Goal: Check status: Check status

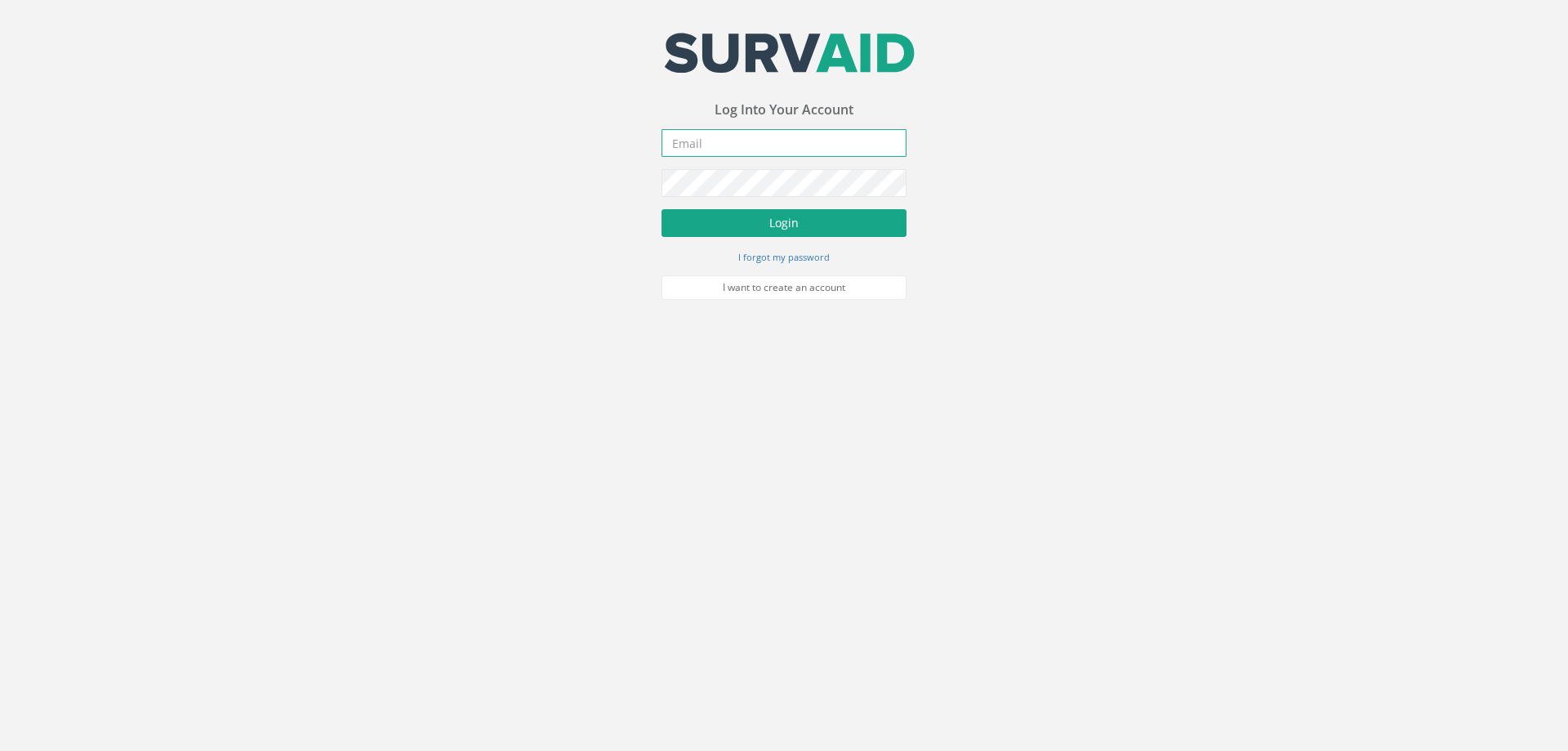
type input "[PERSON_NAME][EMAIL_ADDRESS][PERSON_NAME][DOMAIN_NAME]"
click at [812, 224] on button "Login" at bounding box center [784, 223] width 245 height 28
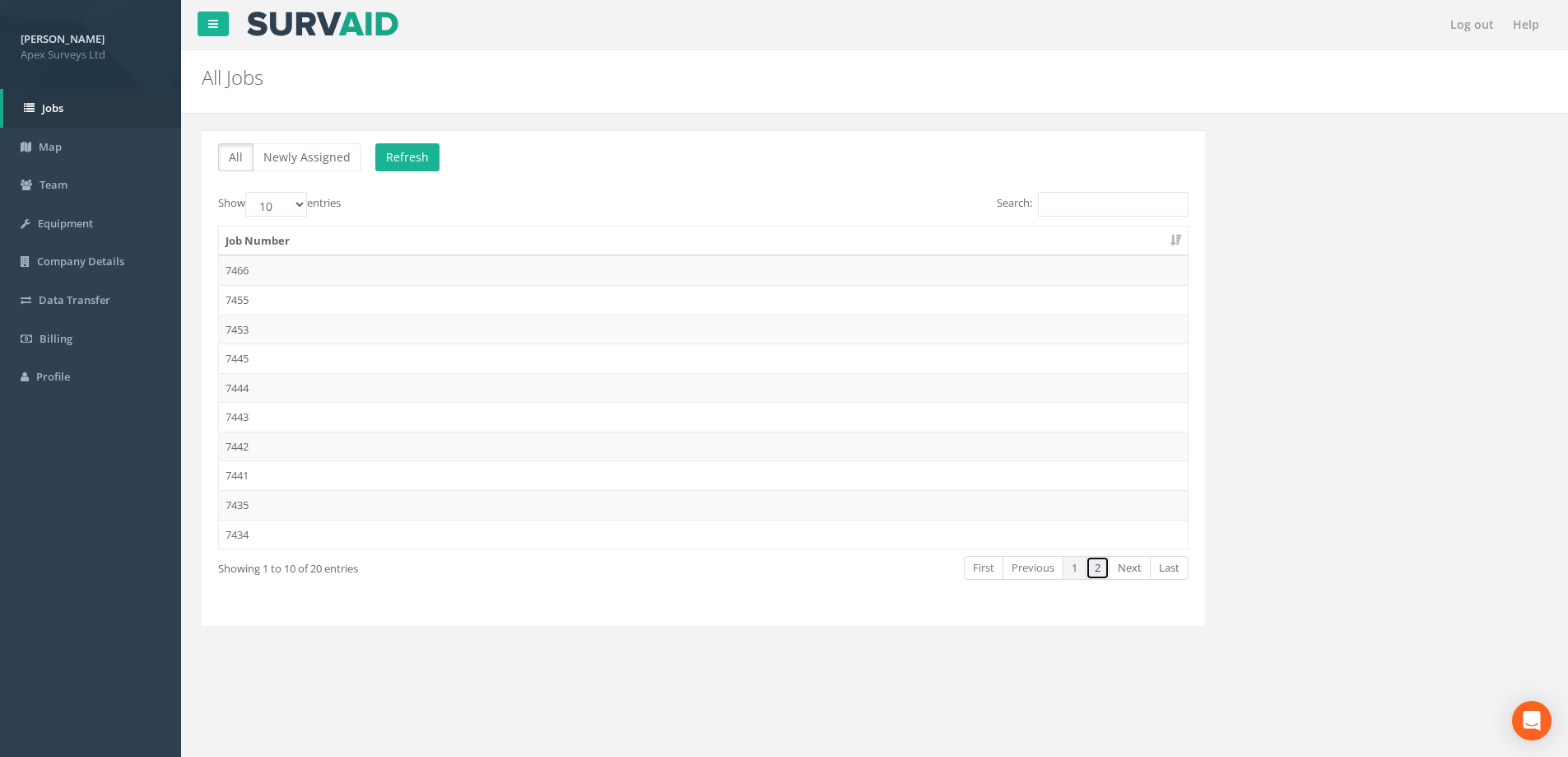
click at [1095, 572] on link "2" at bounding box center [1097, 567] width 24 height 24
click at [241, 384] on td "7375" at bounding box center [703, 387] width 969 height 29
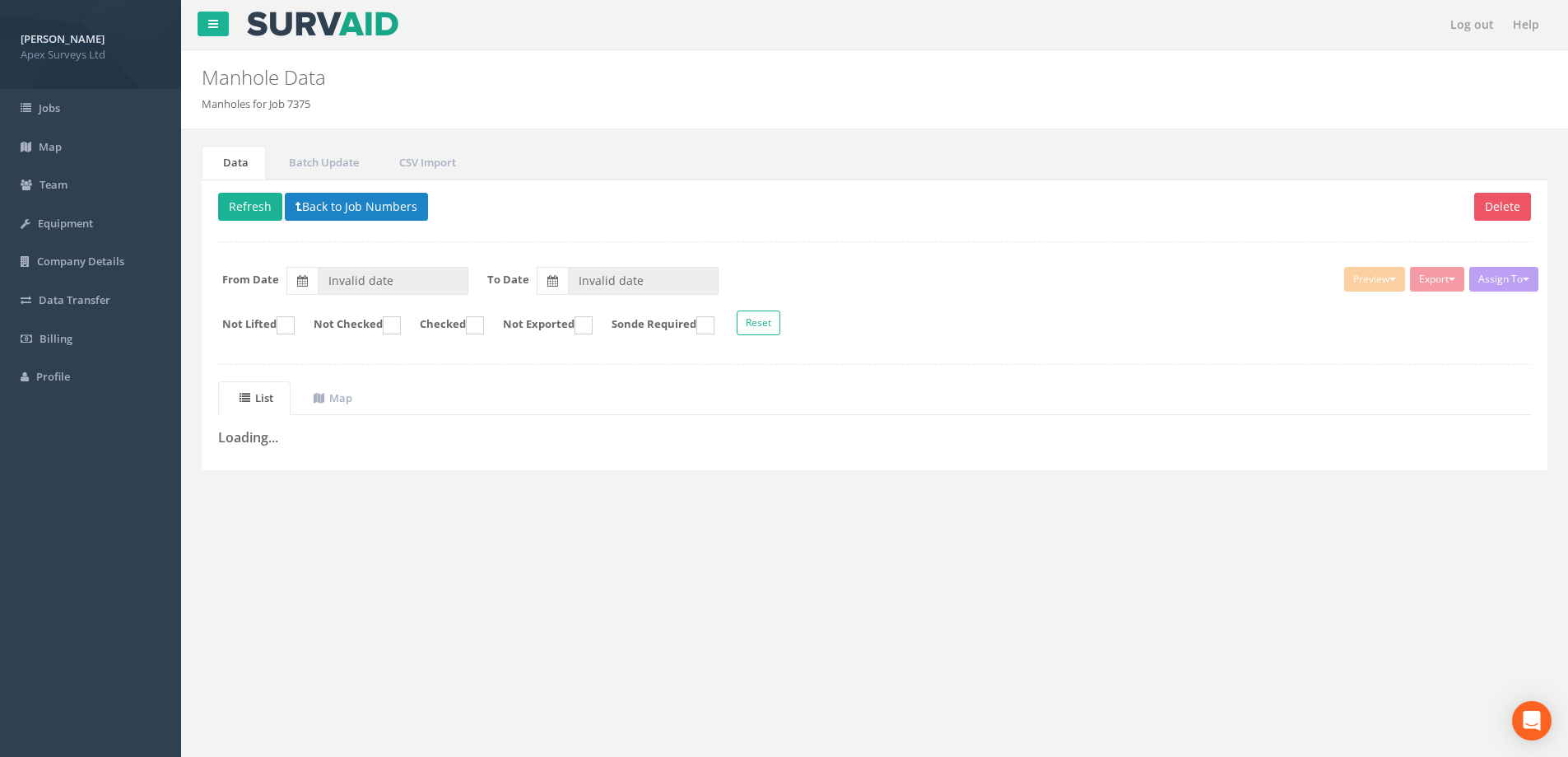
type input "[DATE]"
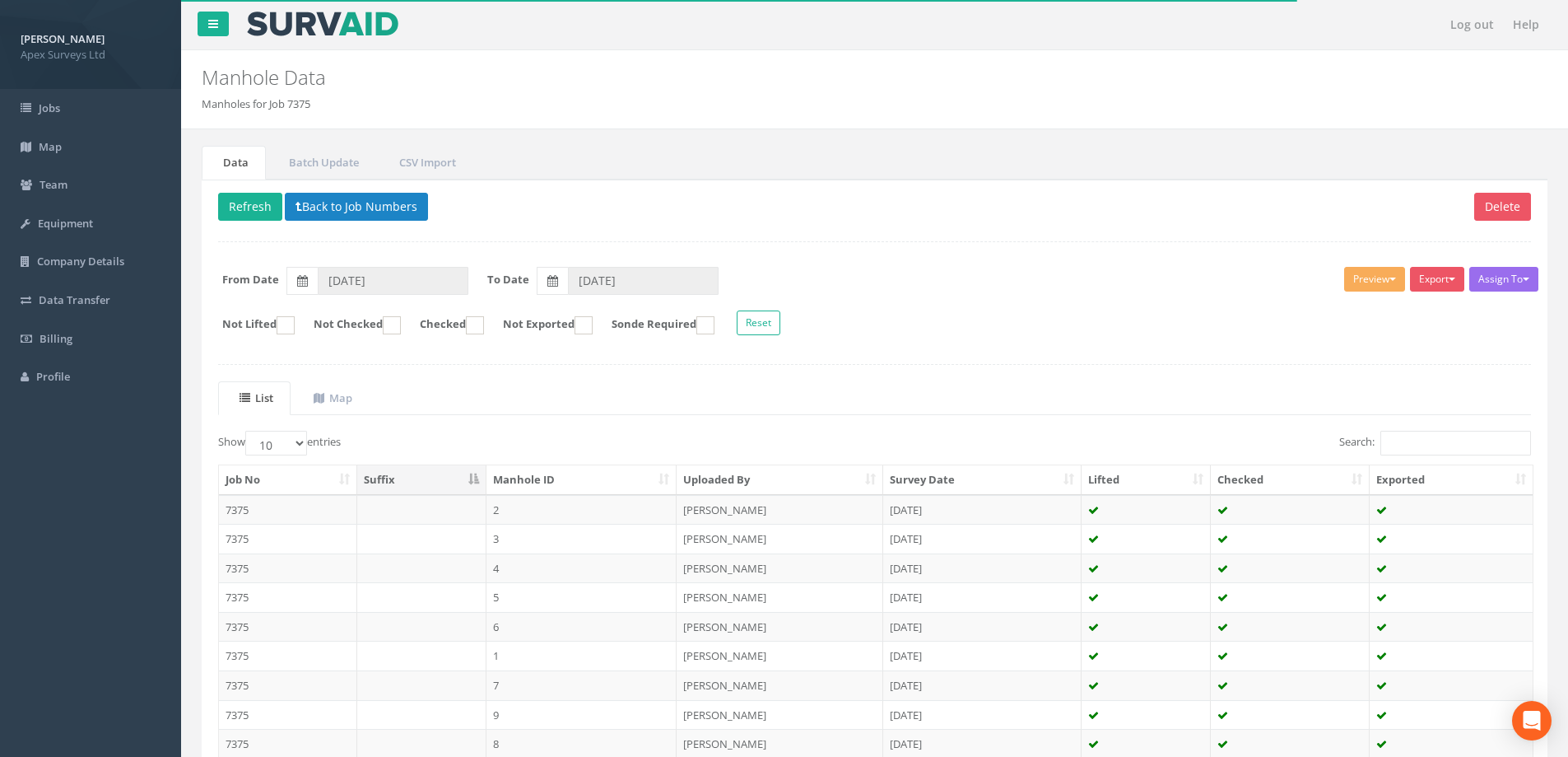
scroll to position [82, 0]
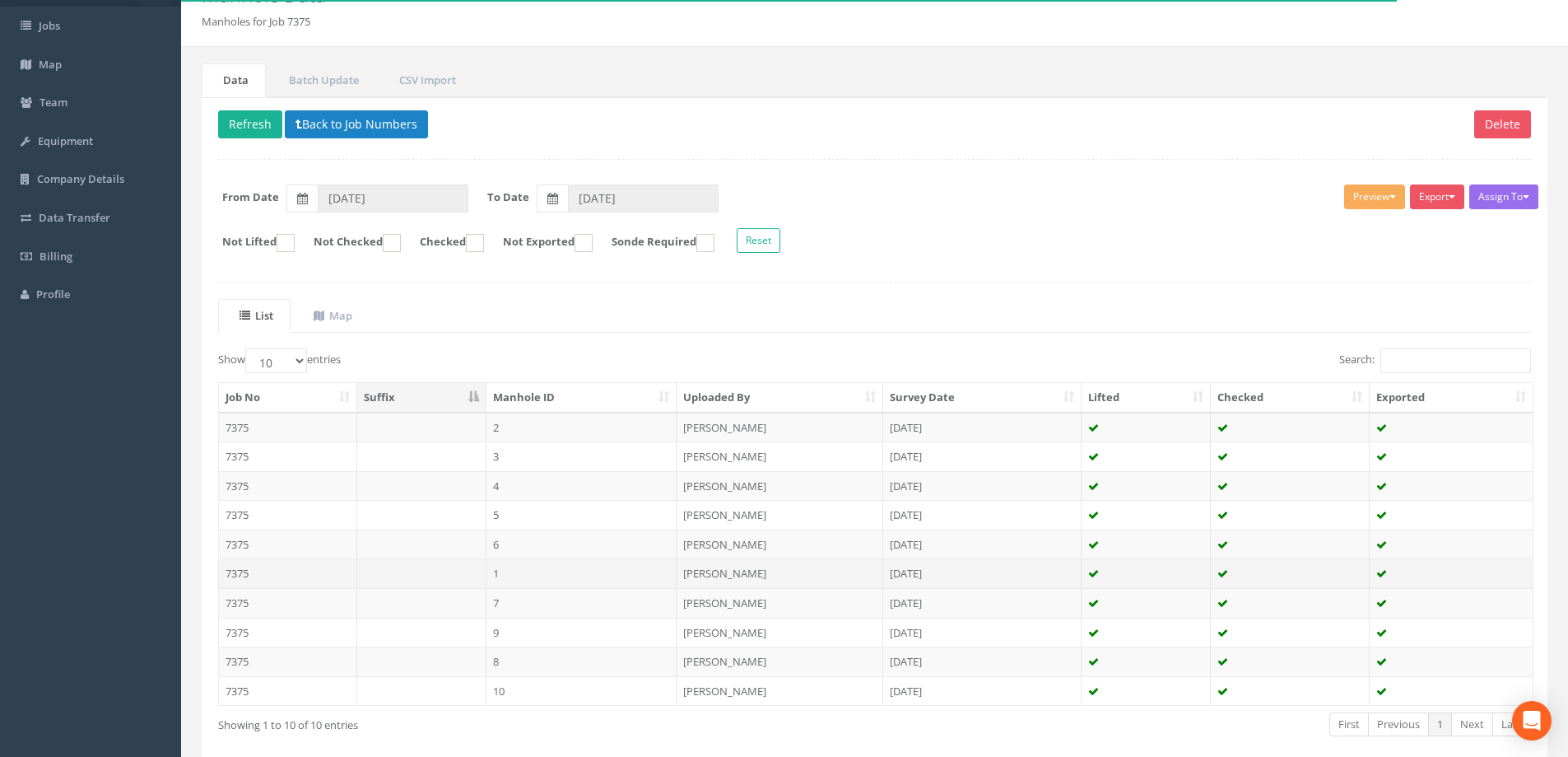
click at [232, 573] on td "7375" at bounding box center [288, 573] width 139 height 29
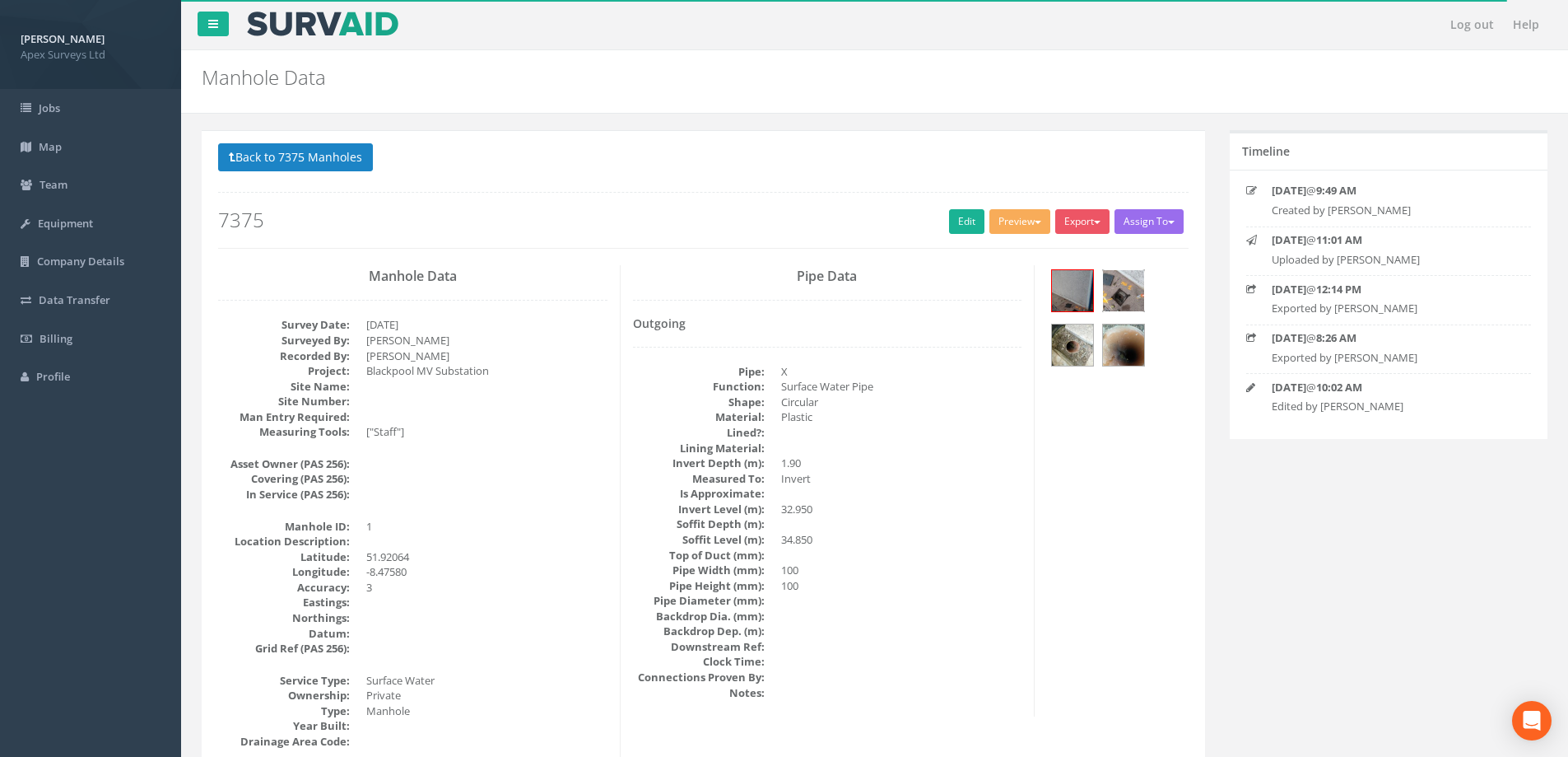
click at [1122, 288] on img at bounding box center [1124, 291] width 42 height 42
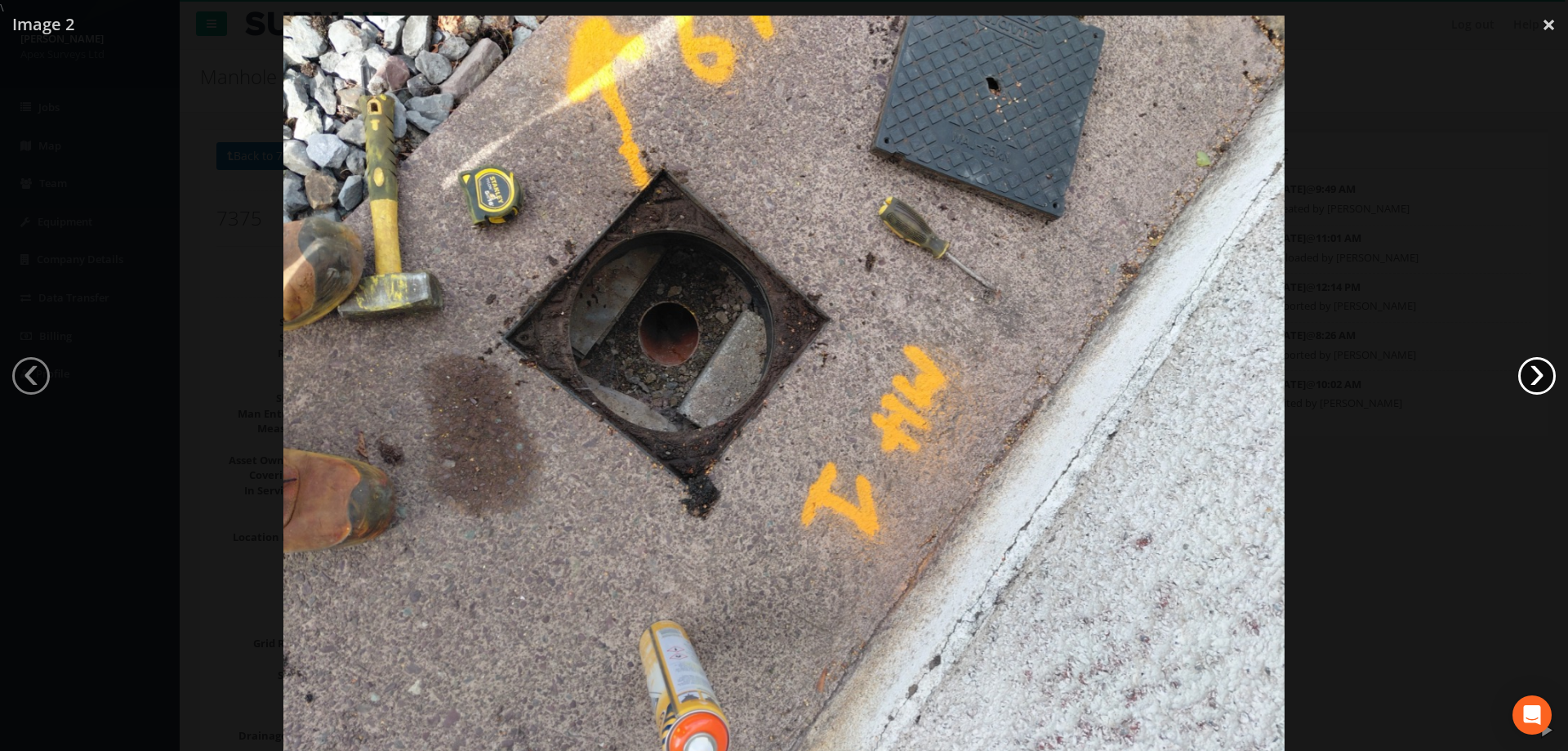
click at [1550, 376] on link "›" at bounding box center [1537, 376] width 37 height 37
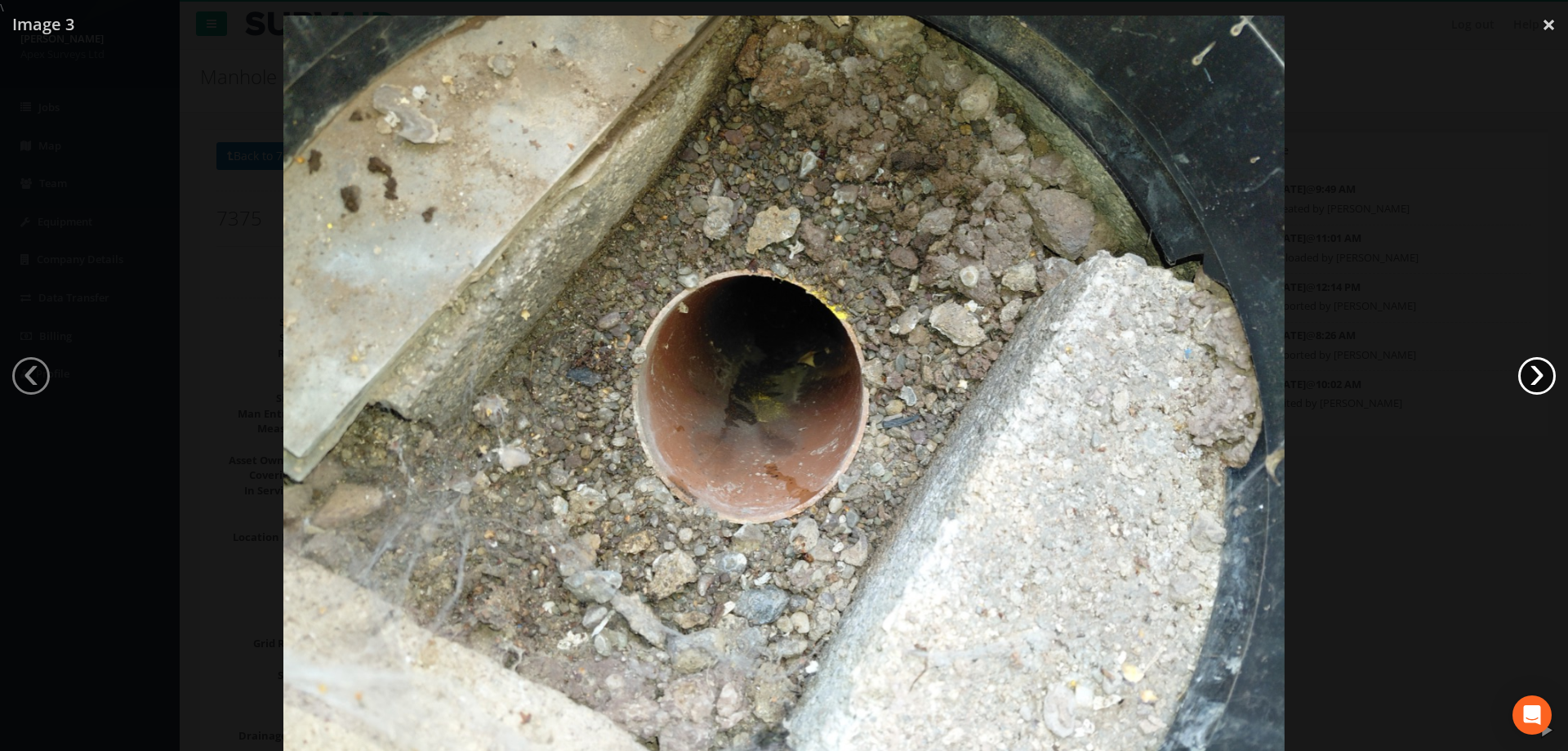
click at [1546, 376] on link "›" at bounding box center [1537, 376] width 37 height 37
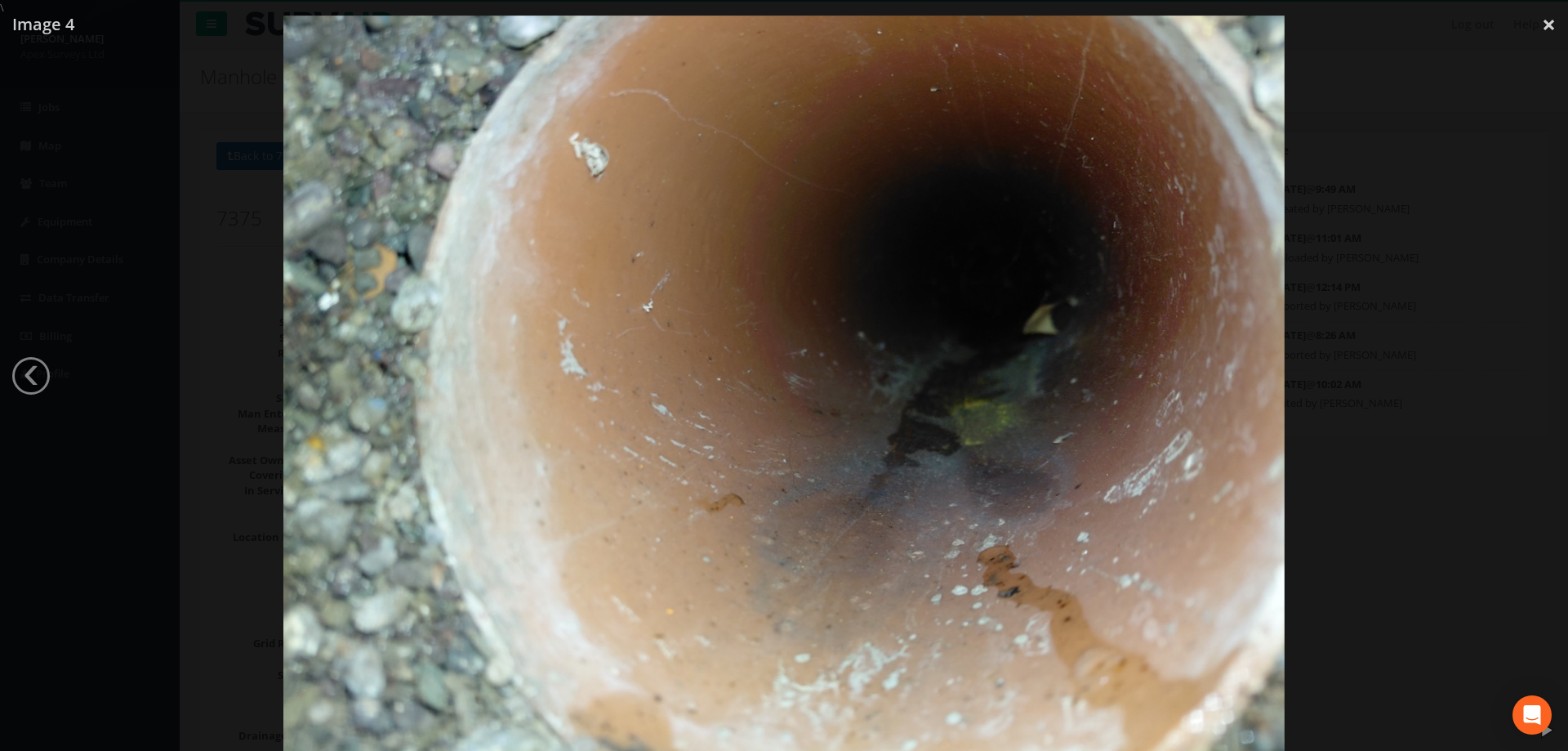
click at [1546, 376] on div at bounding box center [784, 391] width 1568 height 751
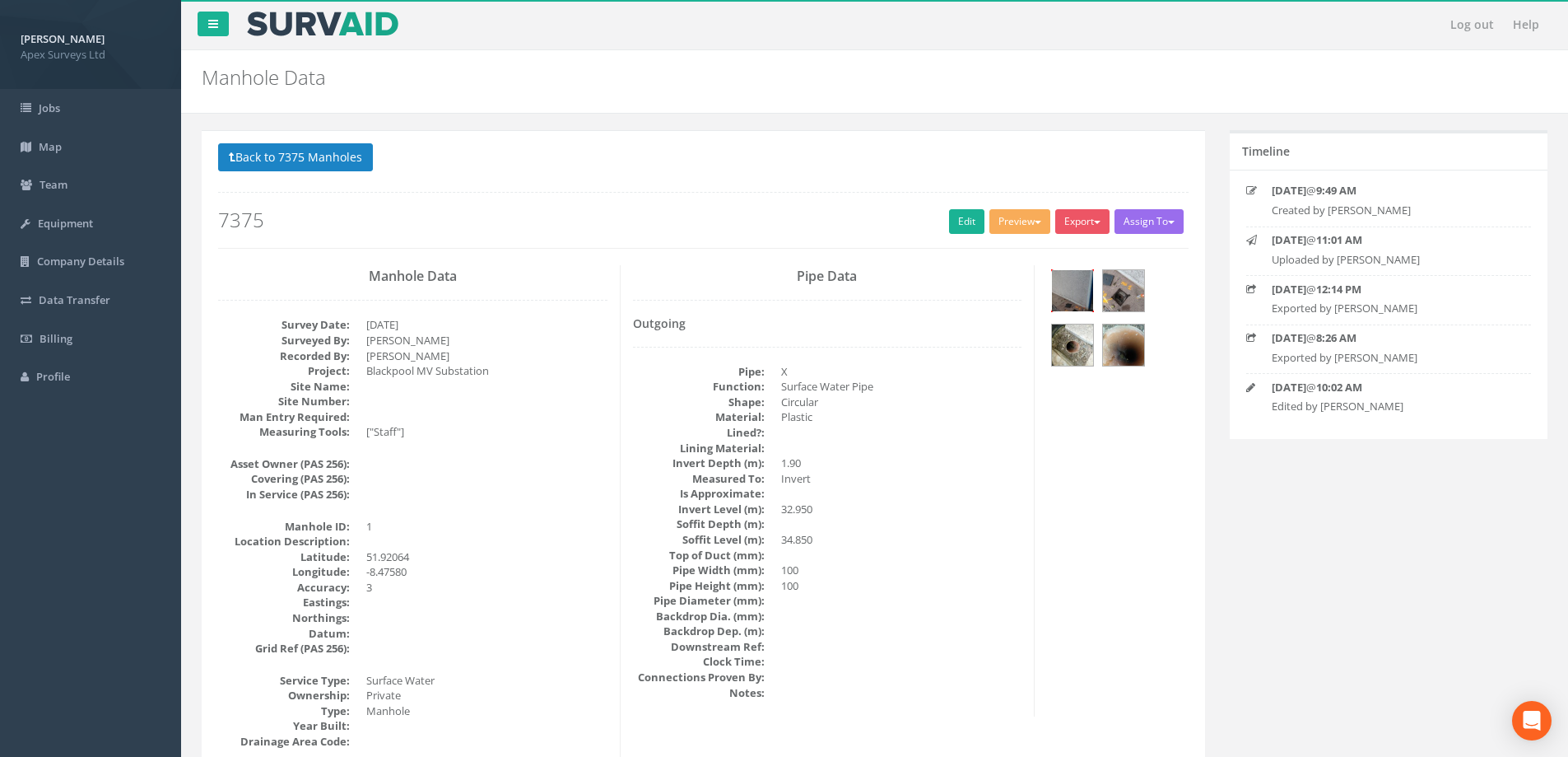
click at [1090, 290] on img at bounding box center [1073, 291] width 42 height 42
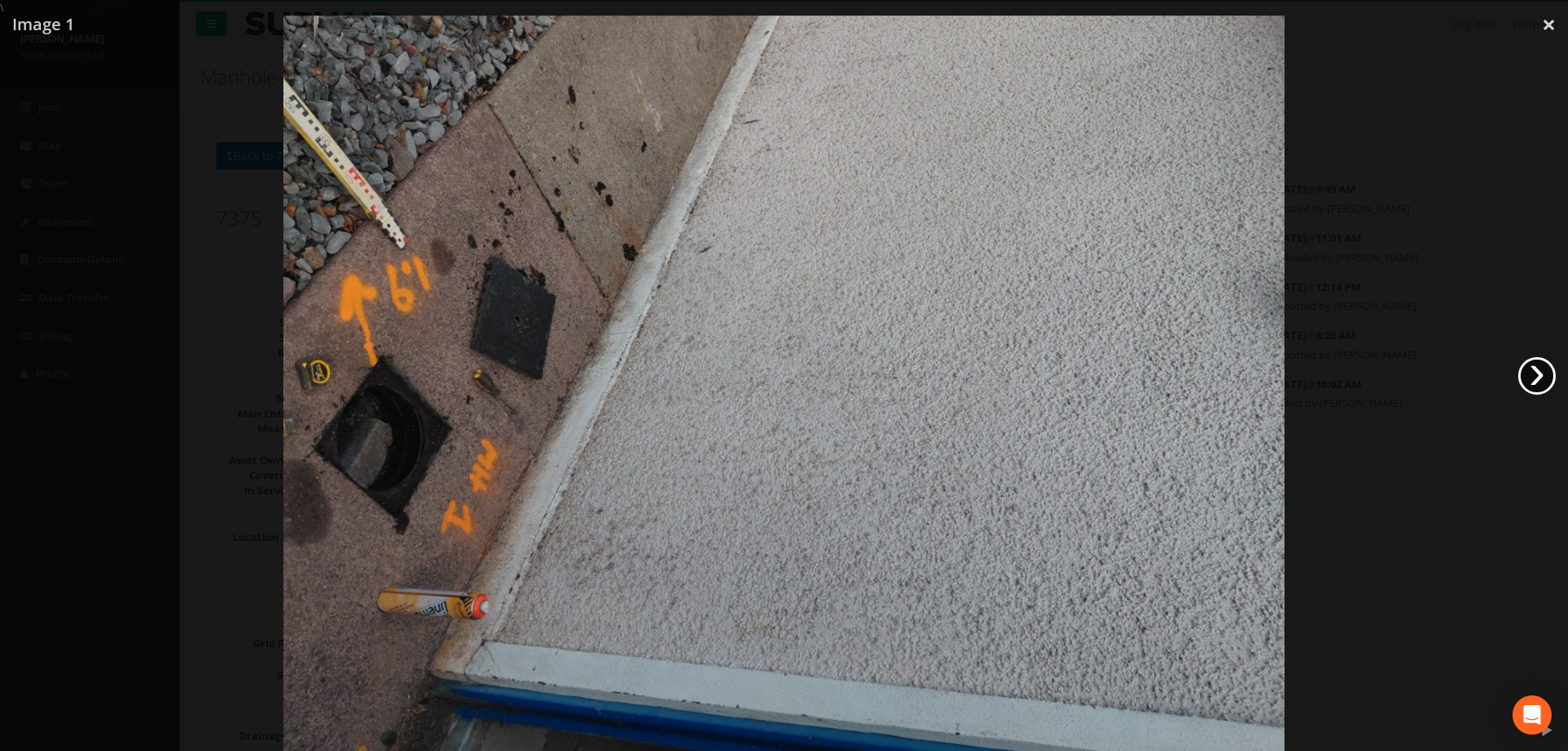
click at [1536, 376] on link "›" at bounding box center [1537, 376] width 37 height 37
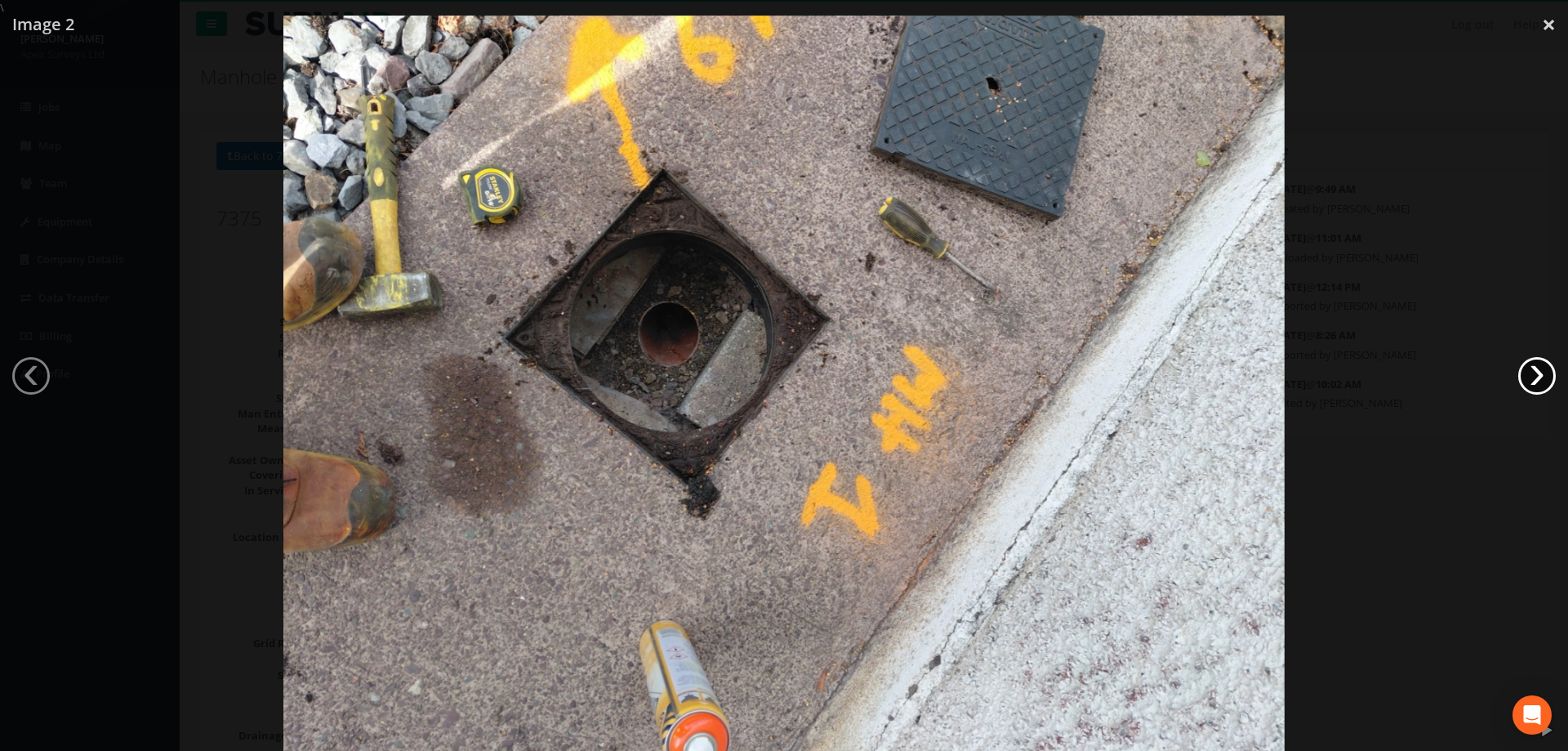
click at [1536, 376] on link "›" at bounding box center [1537, 376] width 37 height 37
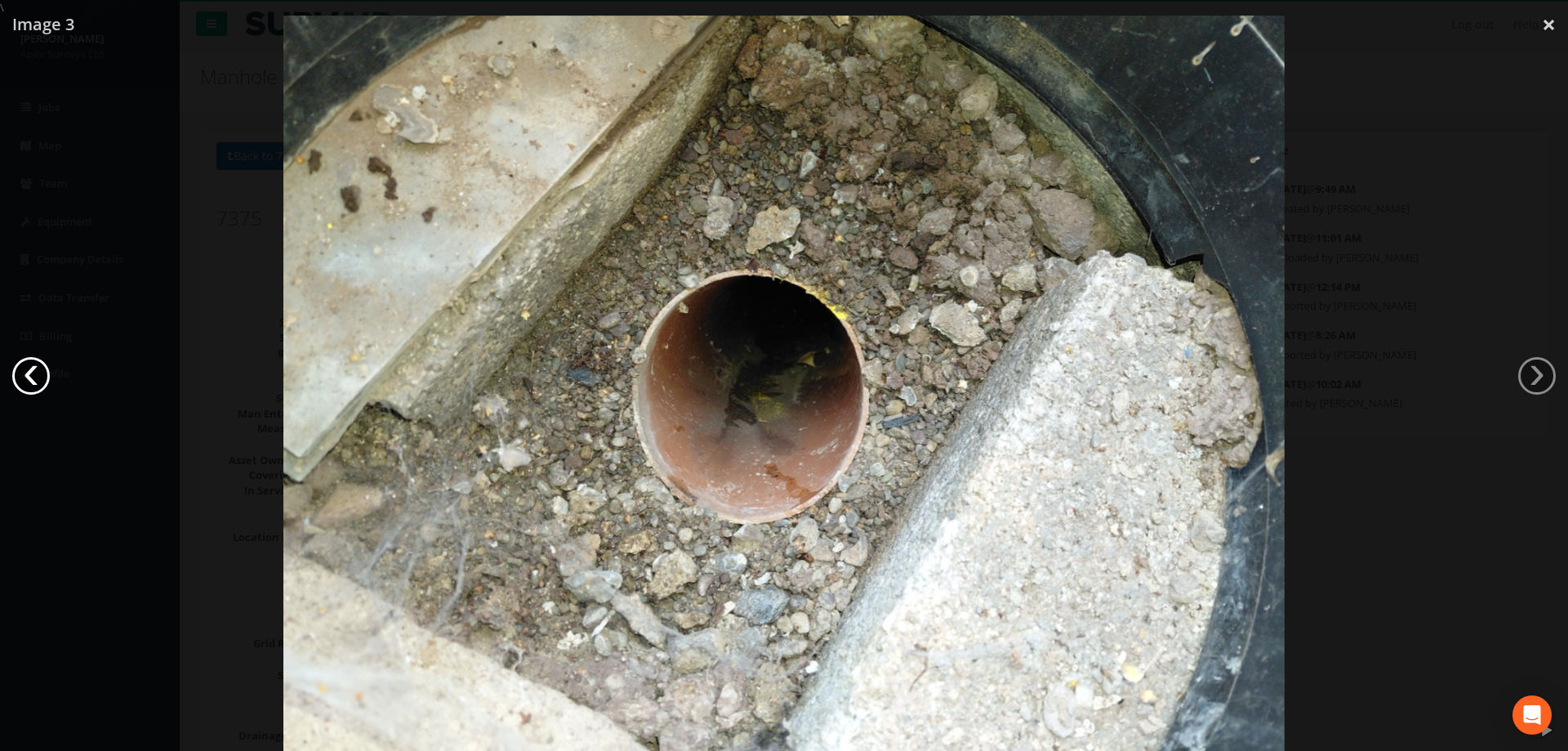
click at [31, 382] on link "‹" at bounding box center [31, 376] width 37 height 37
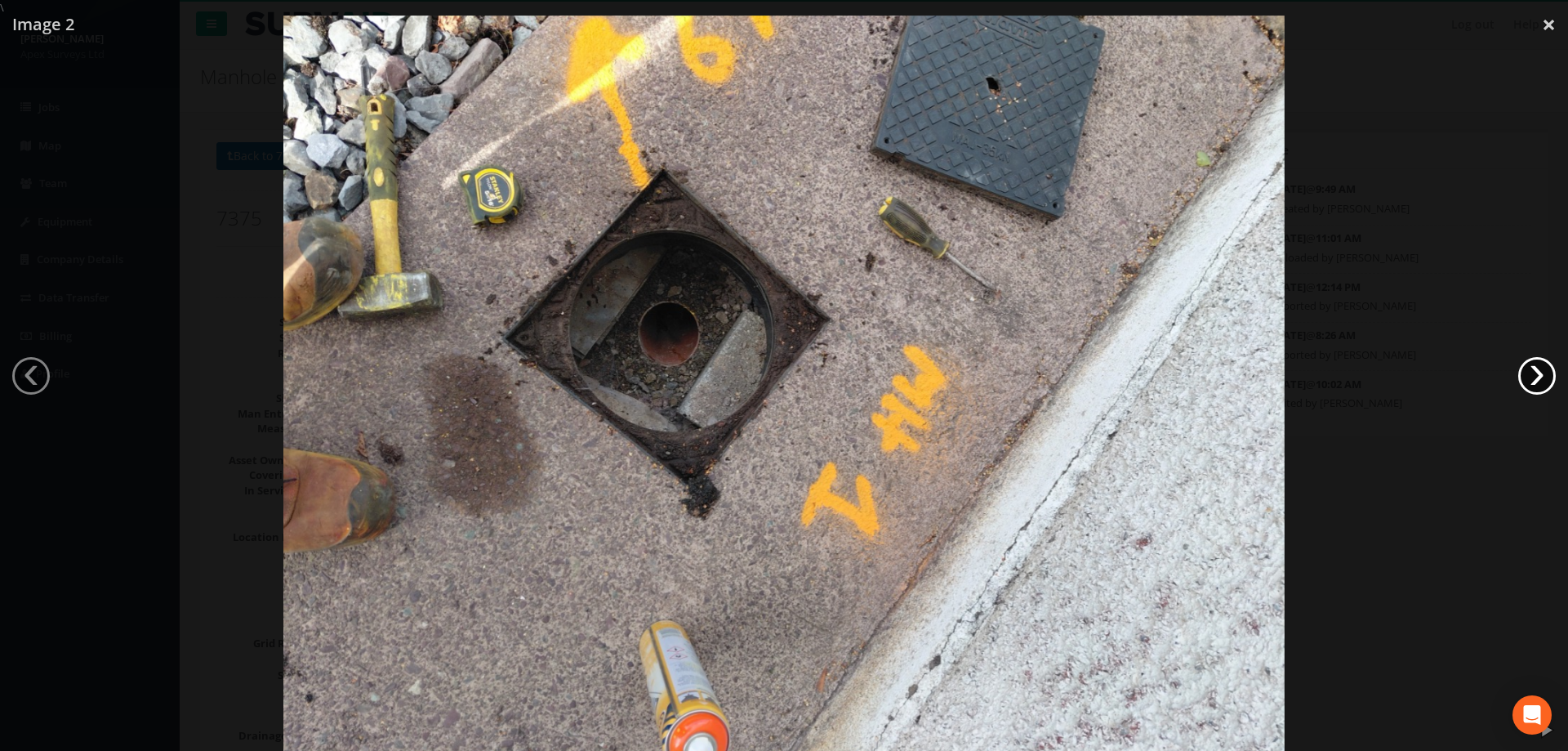
click at [1546, 371] on link "›" at bounding box center [1537, 376] width 37 height 37
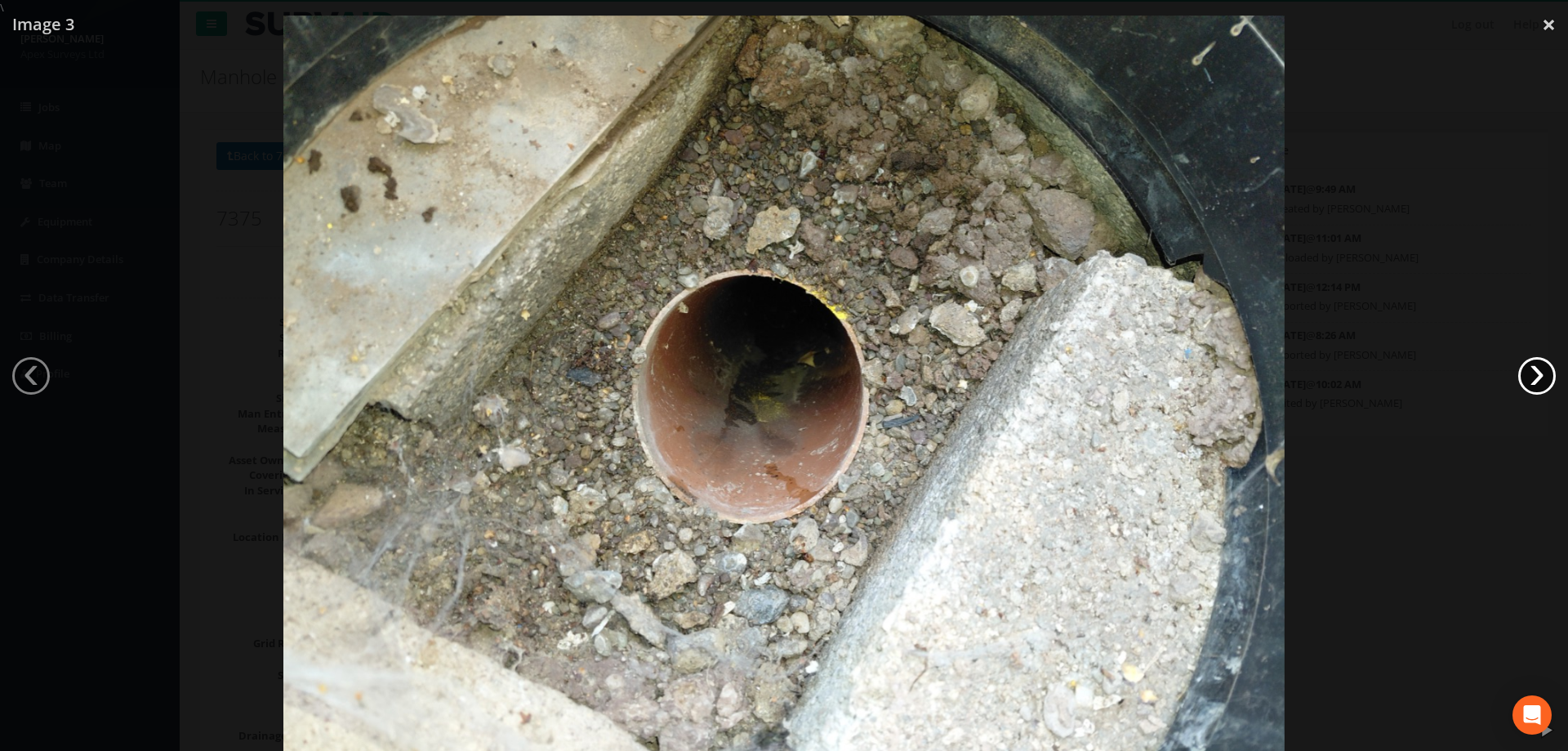
click at [1546, 371] on link "›" at bounding box center [1537, 376] width 37 height 37
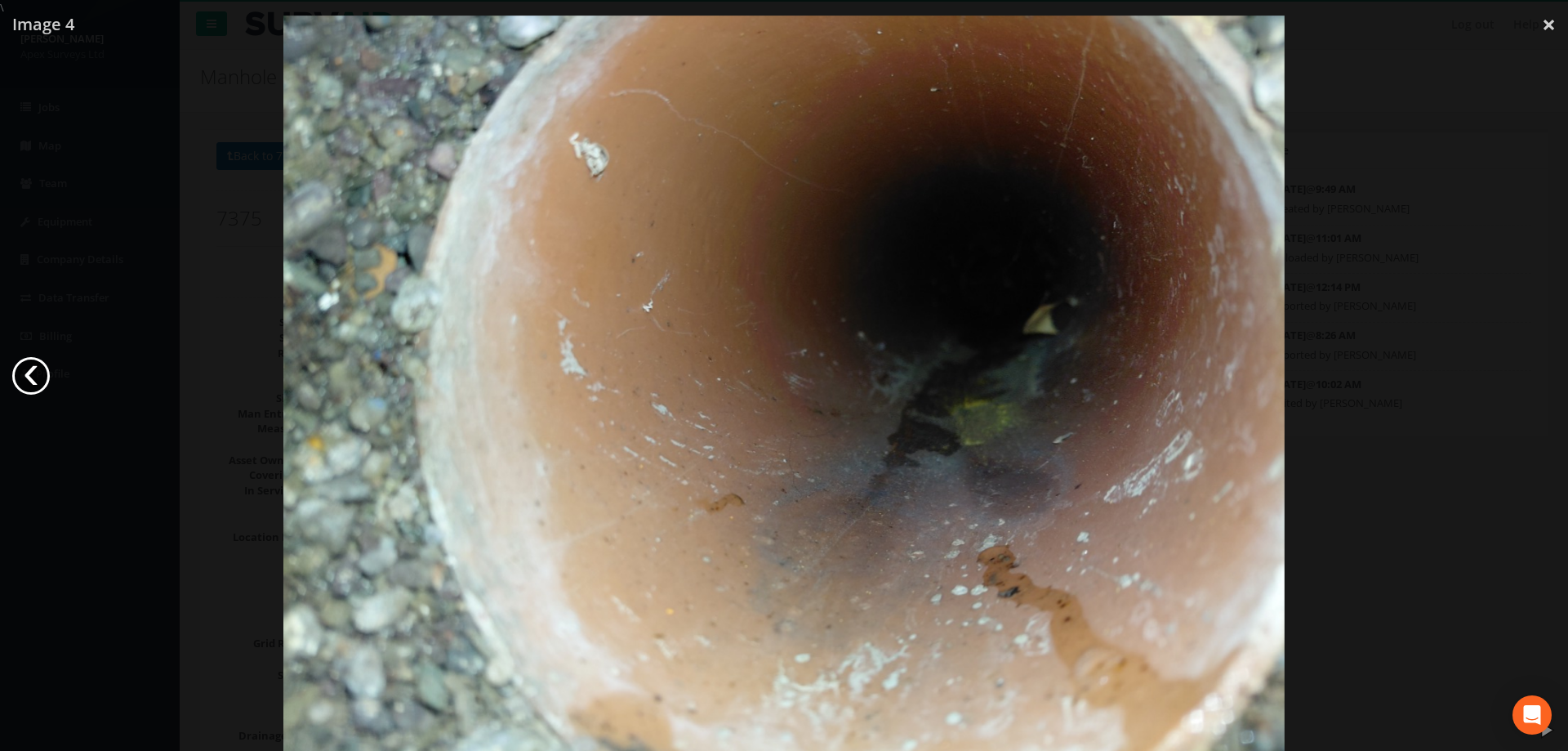
click at [41, 383] on link "‹" at bounding box center [31, 376] width 37 height 37
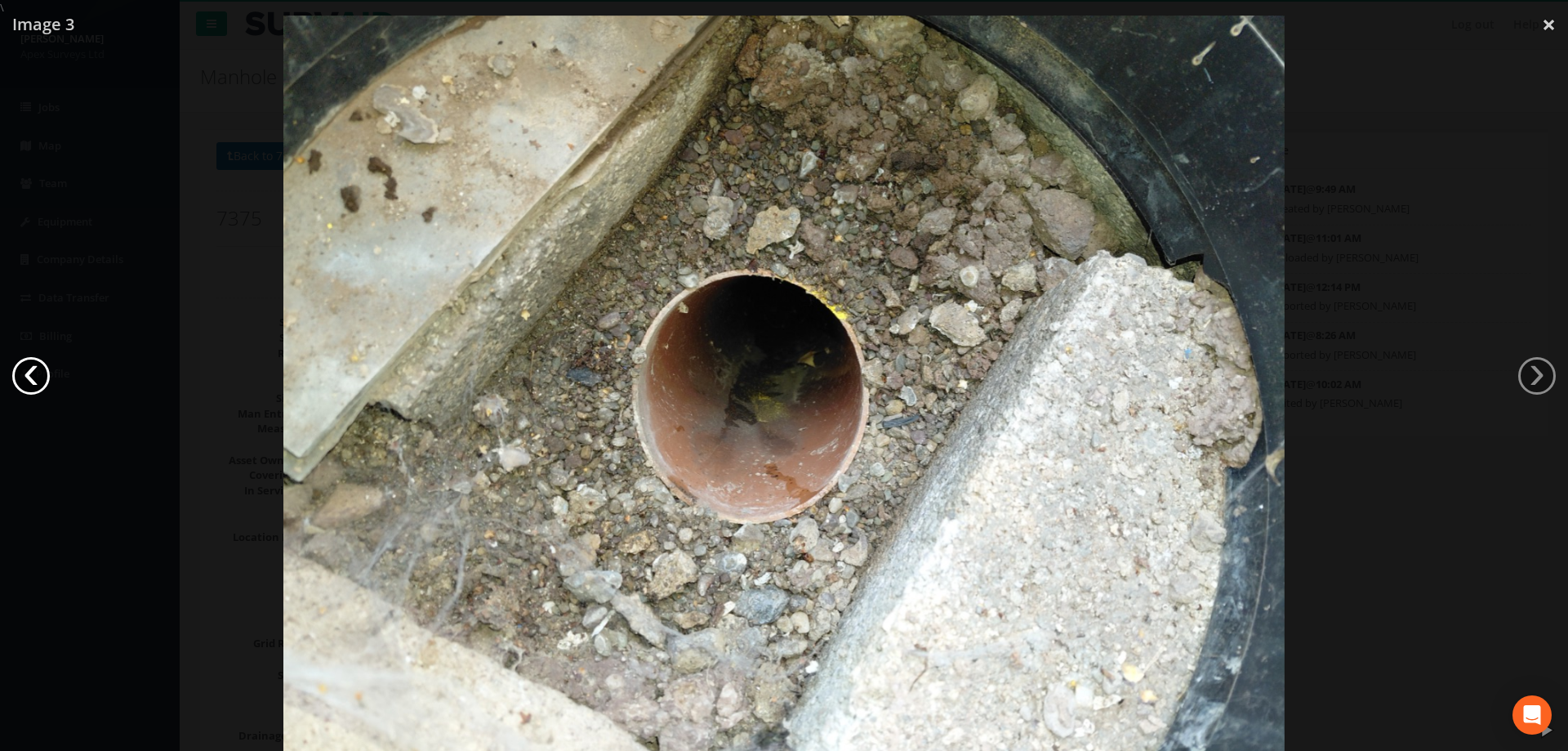
click at [42, 383] on link "‹" at bounding box center [31, 376] width 37 height 37
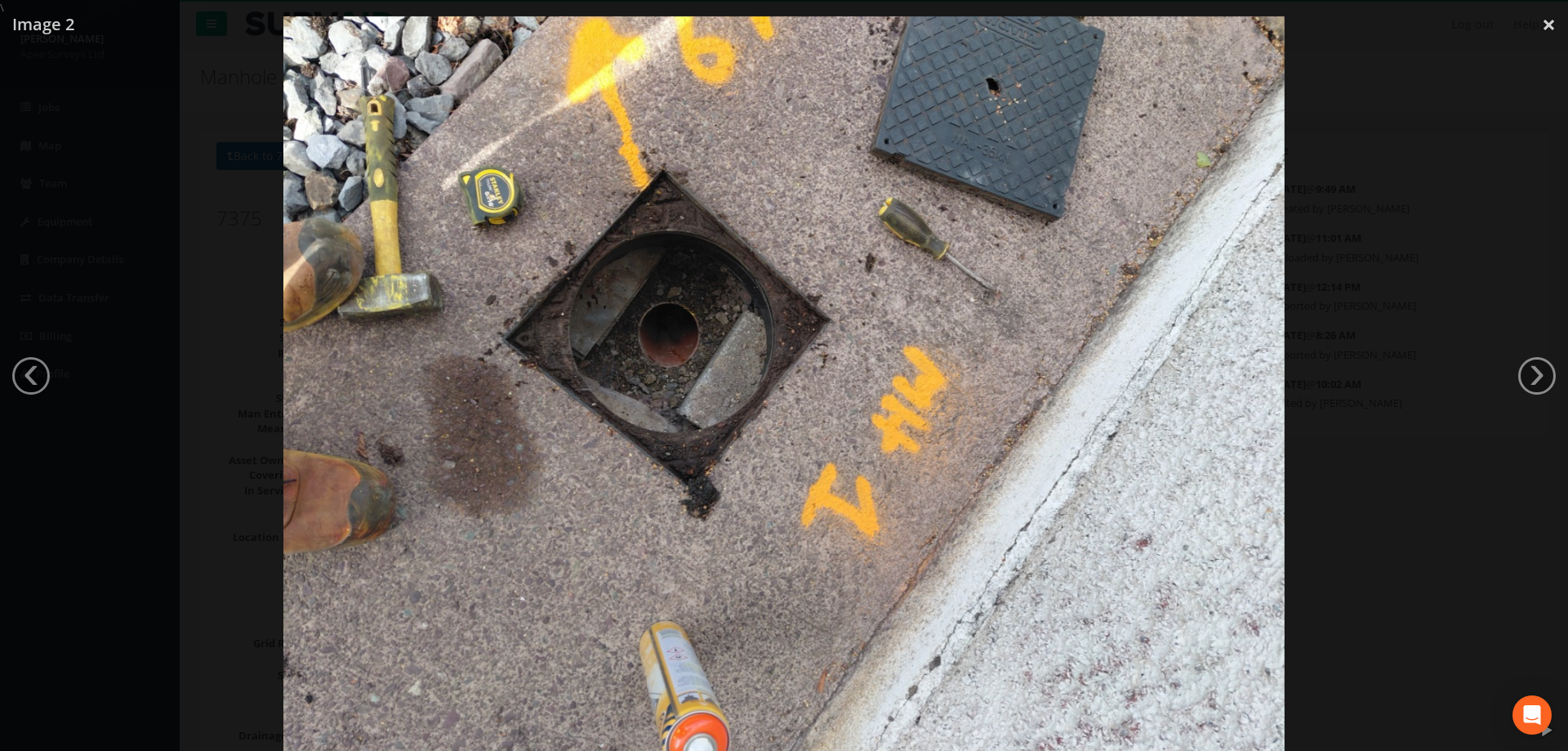
click at [1446, 184] on div at bounding box center [784, 391] width 1568 height 751
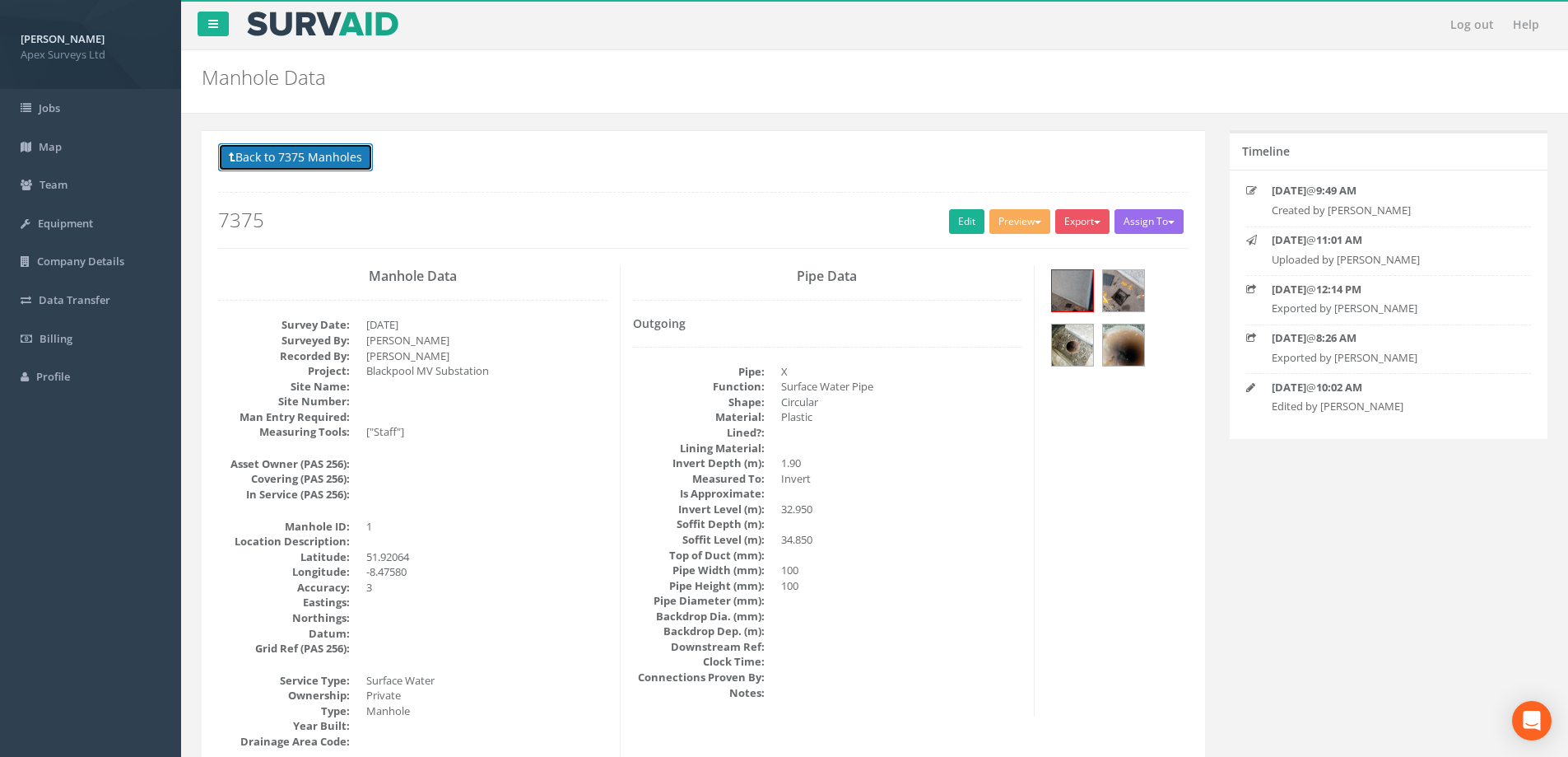
click at [309, 149] on button "Back to 7375 Manholes" at bounding box center [295, 158] width 155 height 28
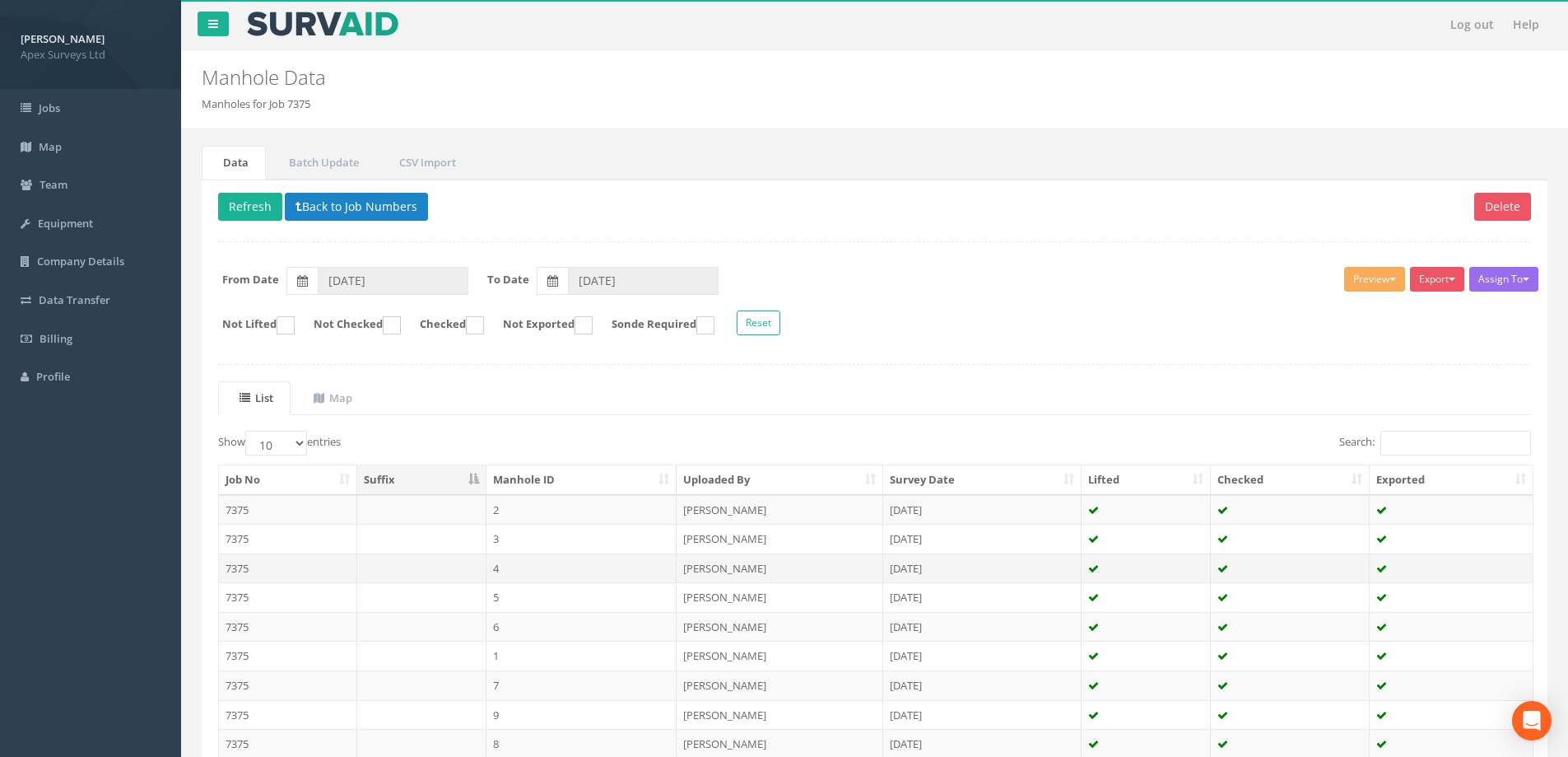
click at [239, 564] on td "7375" at bounding box center [288, 567] width 139 height 29
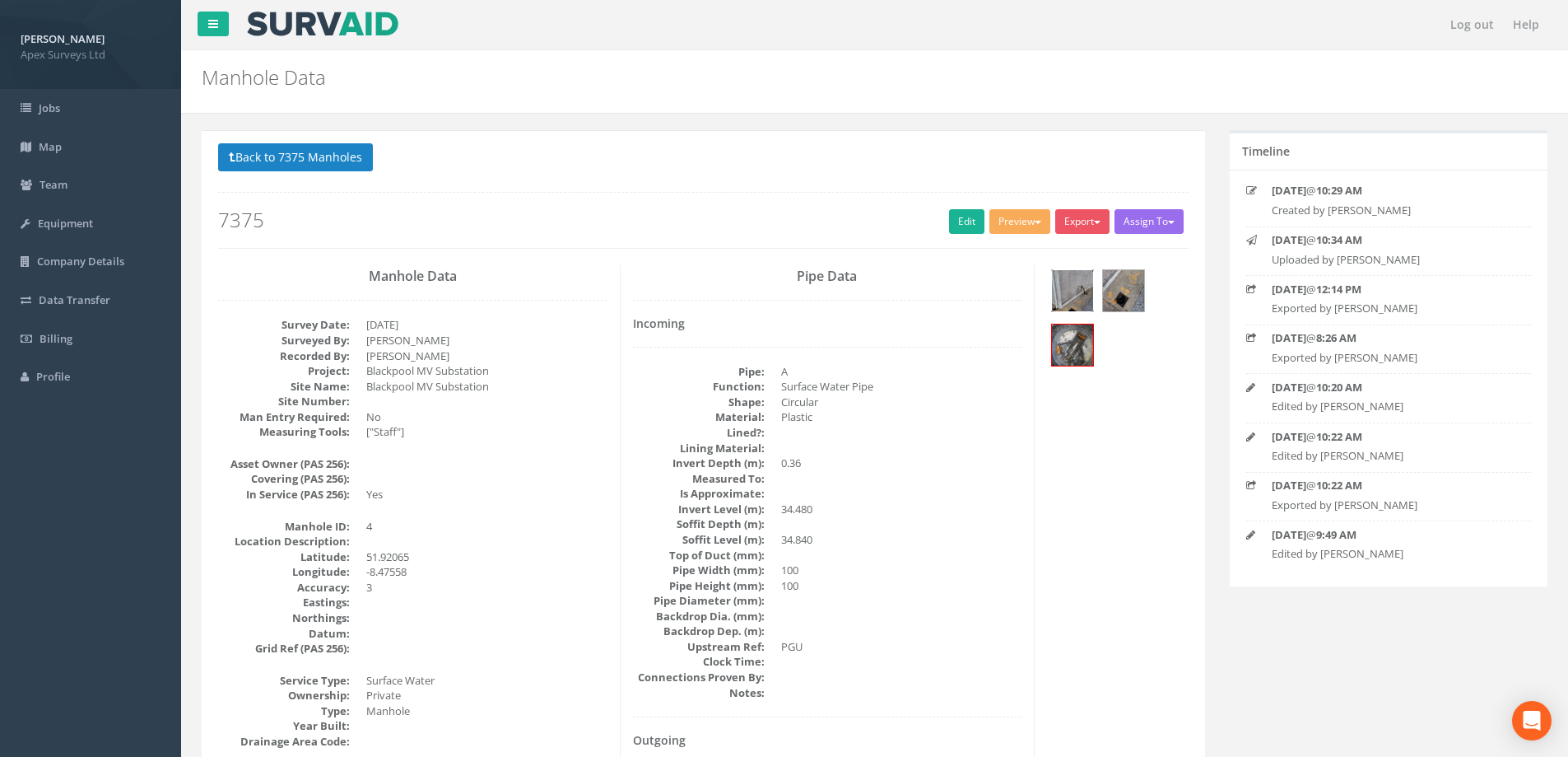
click at [1064, 283] on img at bounding box center [1073, 291] width 42 height 42
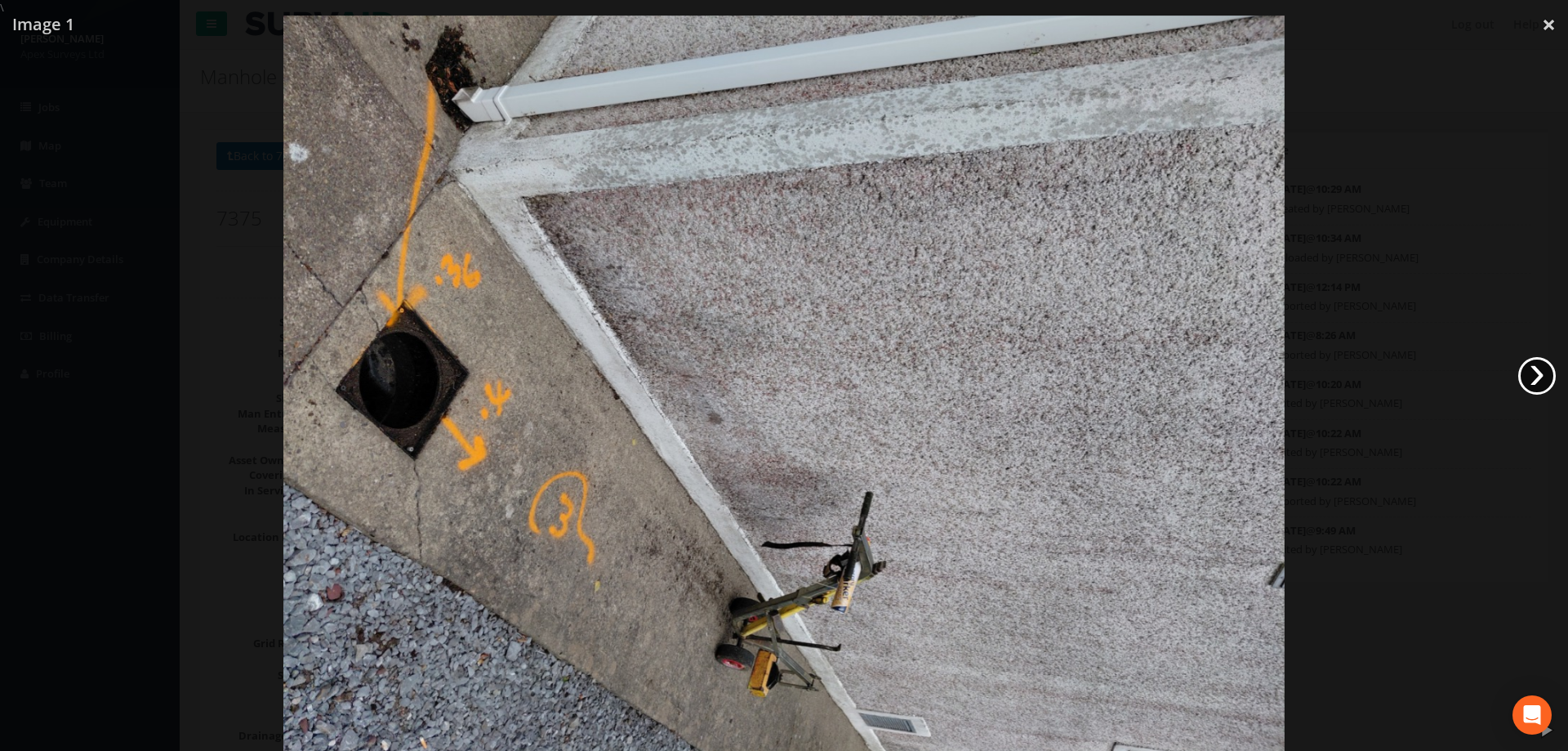
click at [1536, 380] on link "›" at bounding box center [1537, 376] width 37 height 37
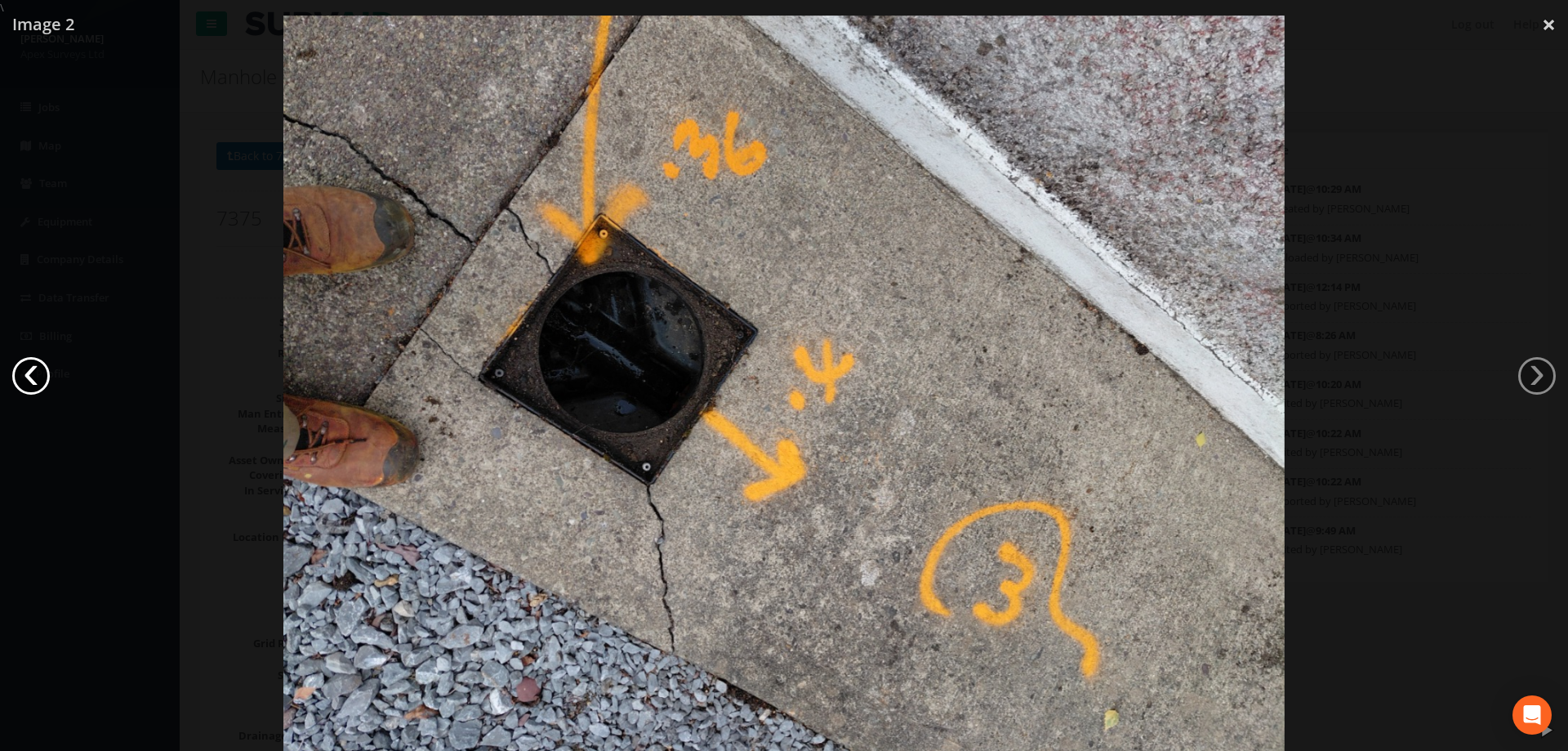
click at [40, 371] on link "‹" at bounding box center [31, 376] width 37 height 37
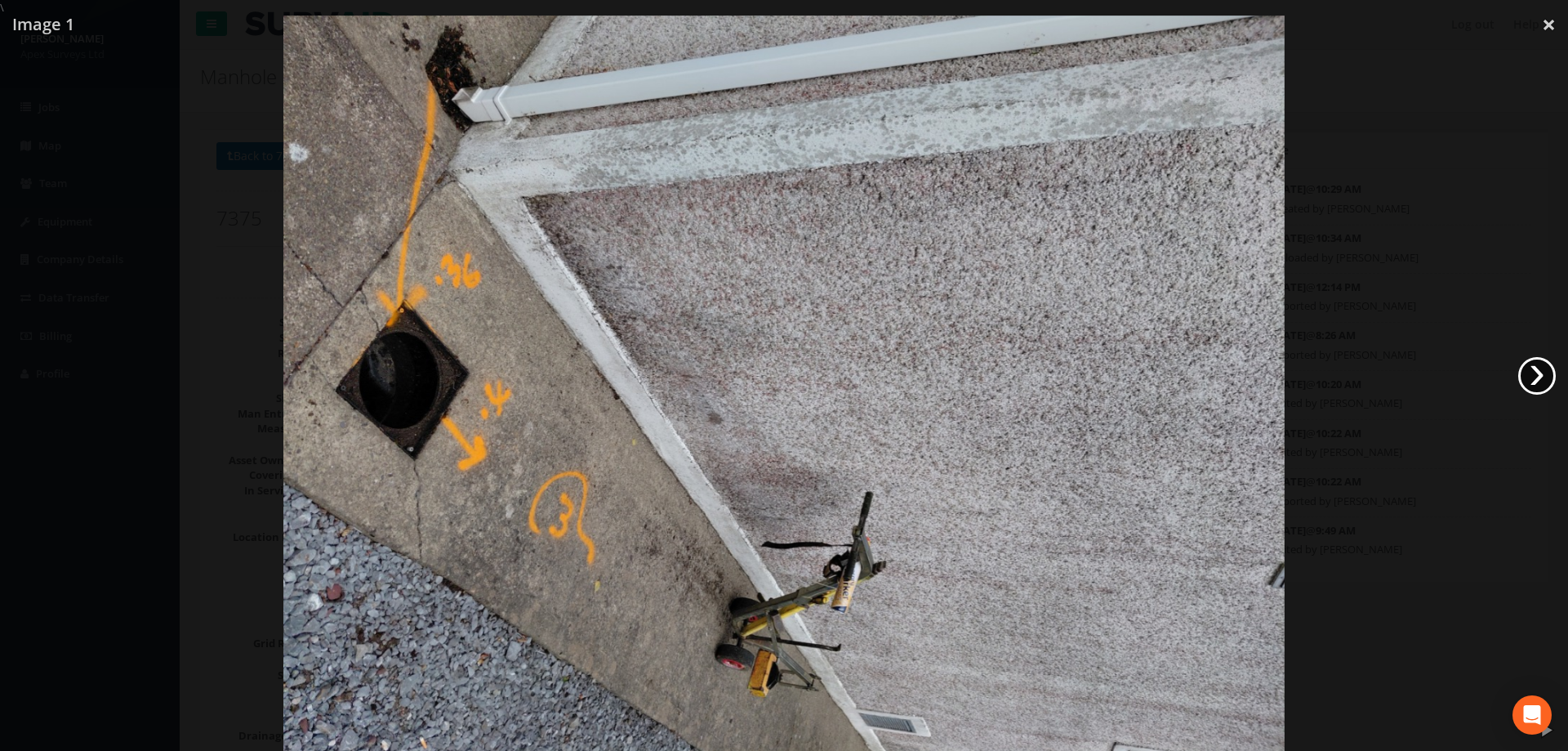
click at [1537, 373] on link "›" at bounding box center [1537, 376] width 37 height 37
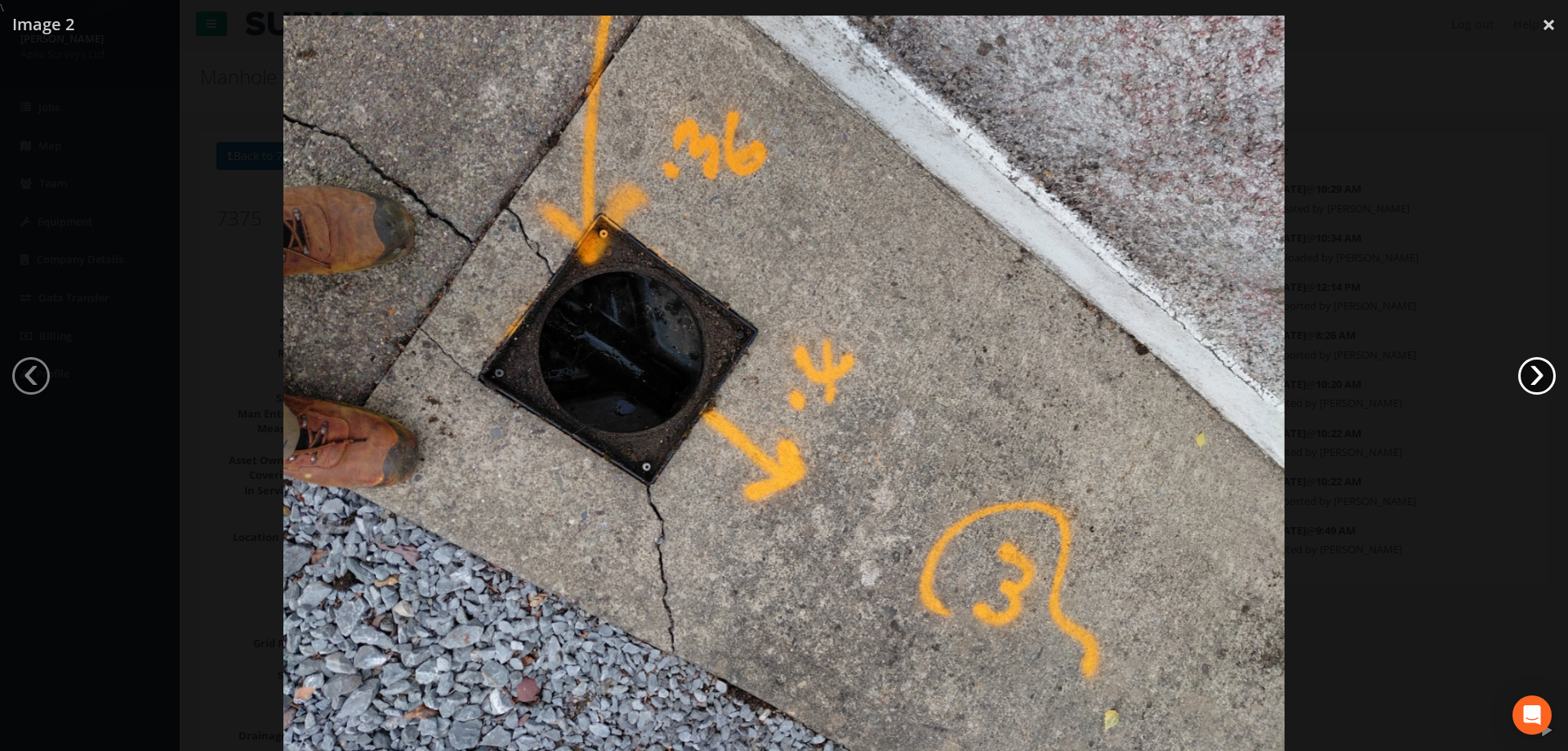
click at [1537, 373] on link "›" at bounding box center [1537, 376] width 37 height 37
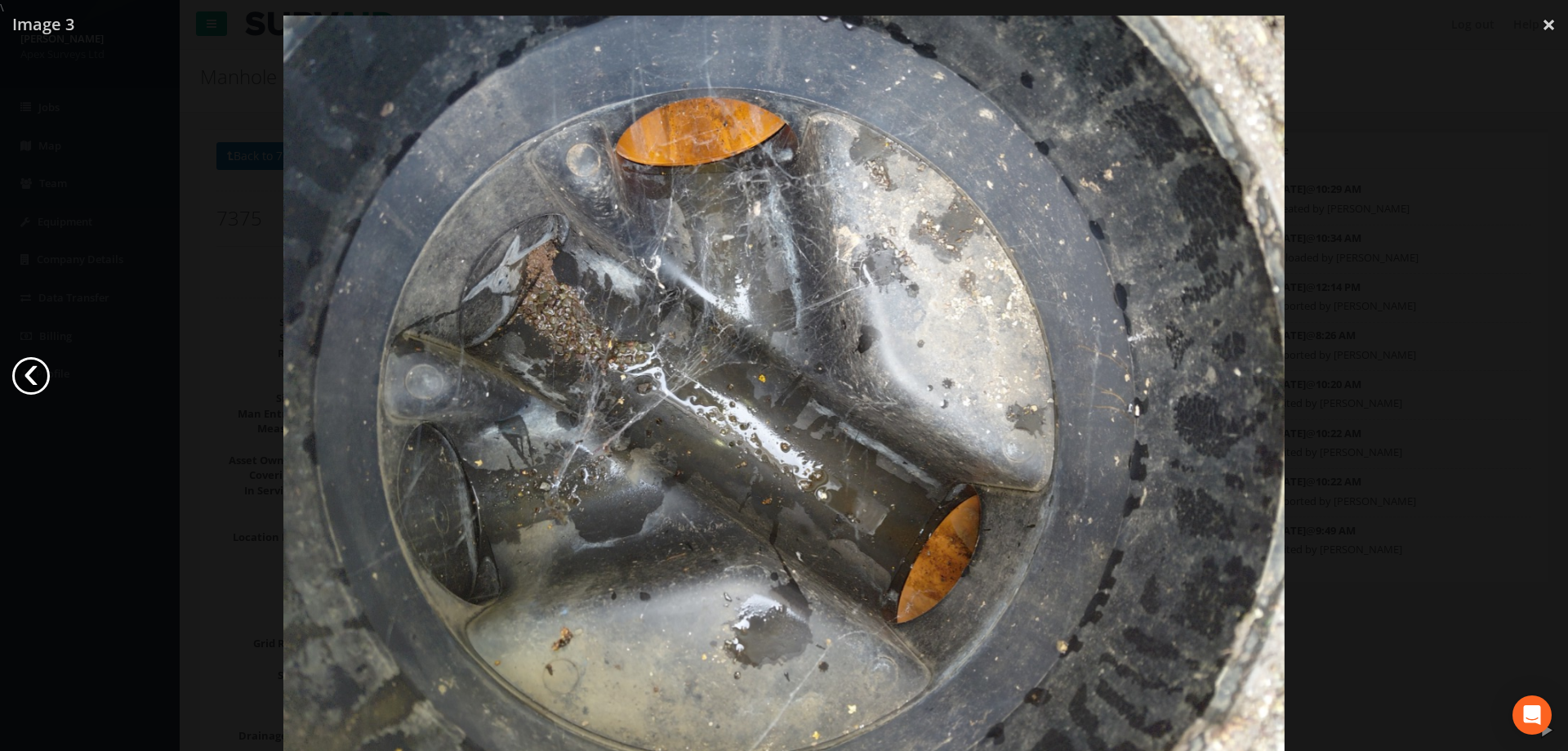
click at [32, 378] on link "‹" at bounding box center [31, 376] width 37 height 37
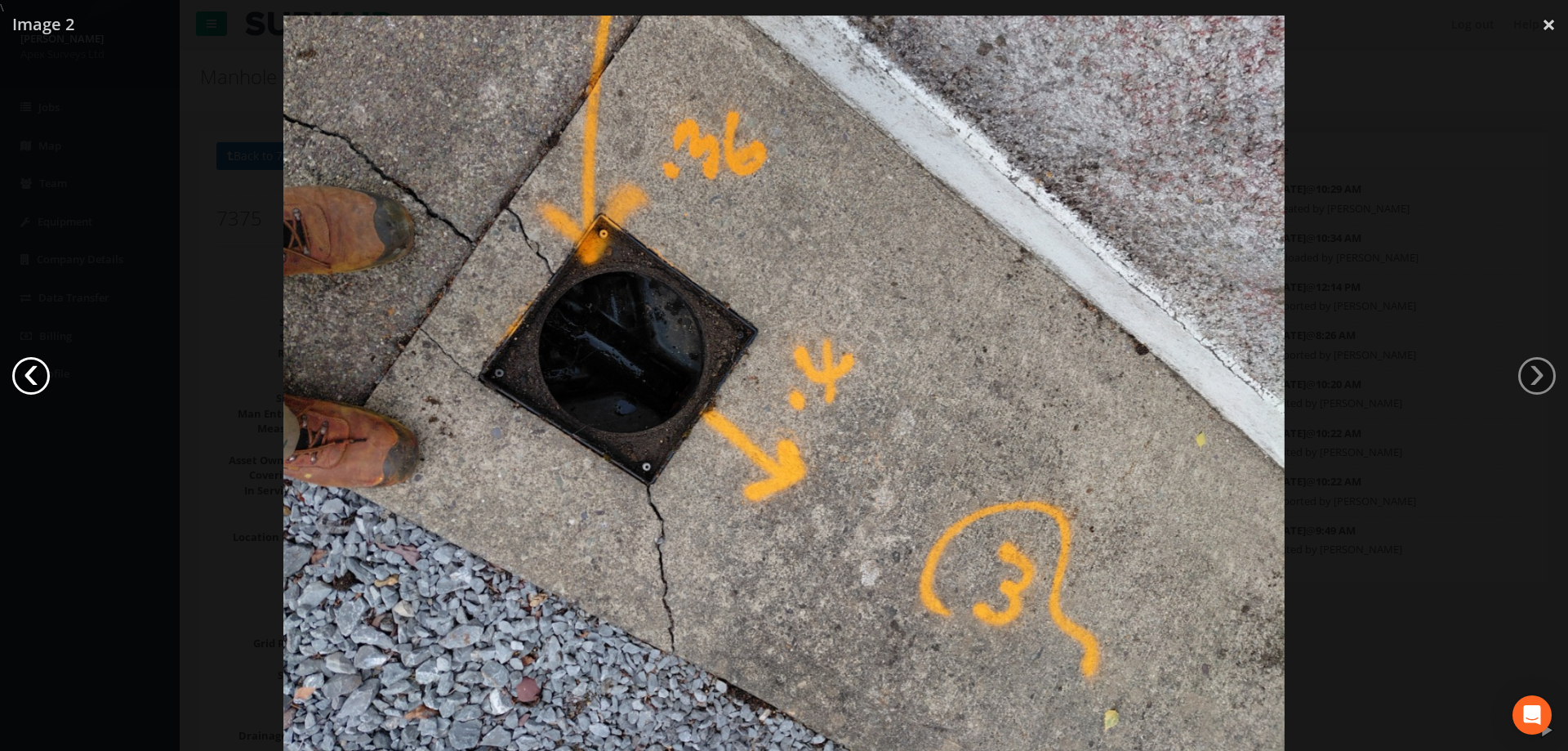
click at [32, 378] on link "‹" at bounding box center [31, 376] width 37 height 37
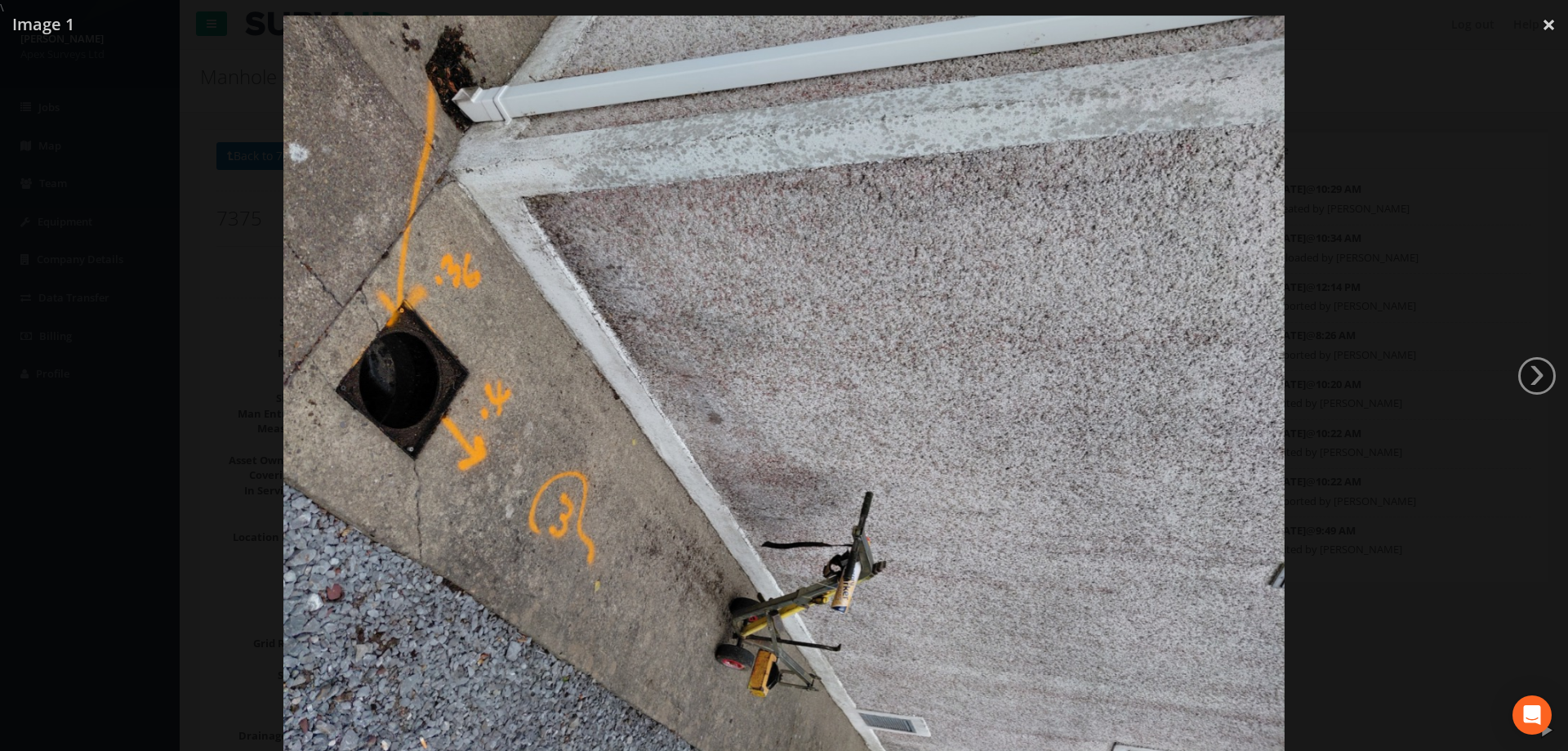
click at [1348, 287] on div at bounding box center [784, 391] width 1568 height 751
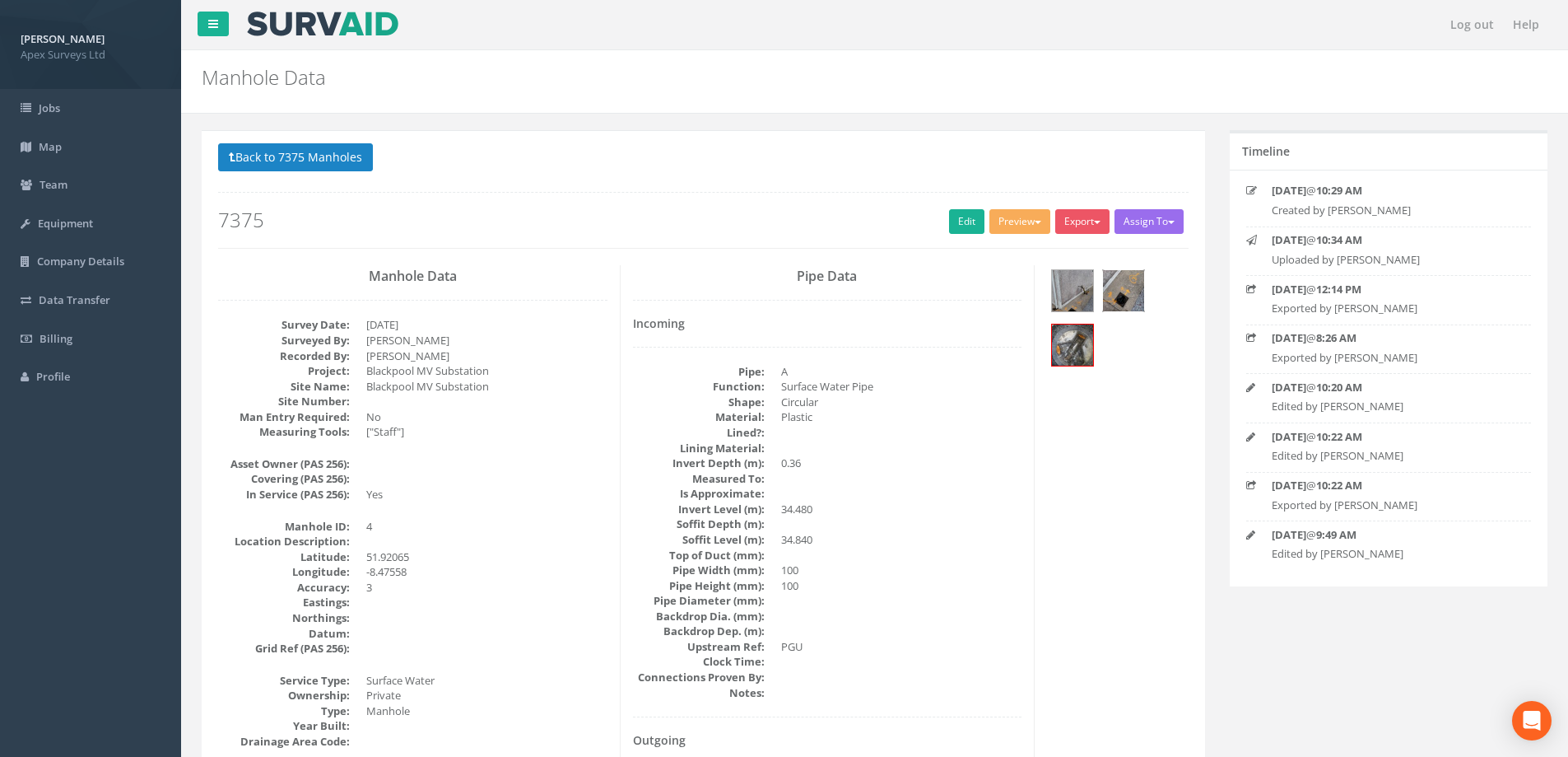
click at [1123, 288] on img at bounding box center [1124, 291] width 42 height 42
click at [276, 161] on button "Back to 7375 Manholes" at bounding box center [295, 158] width 155 height 28
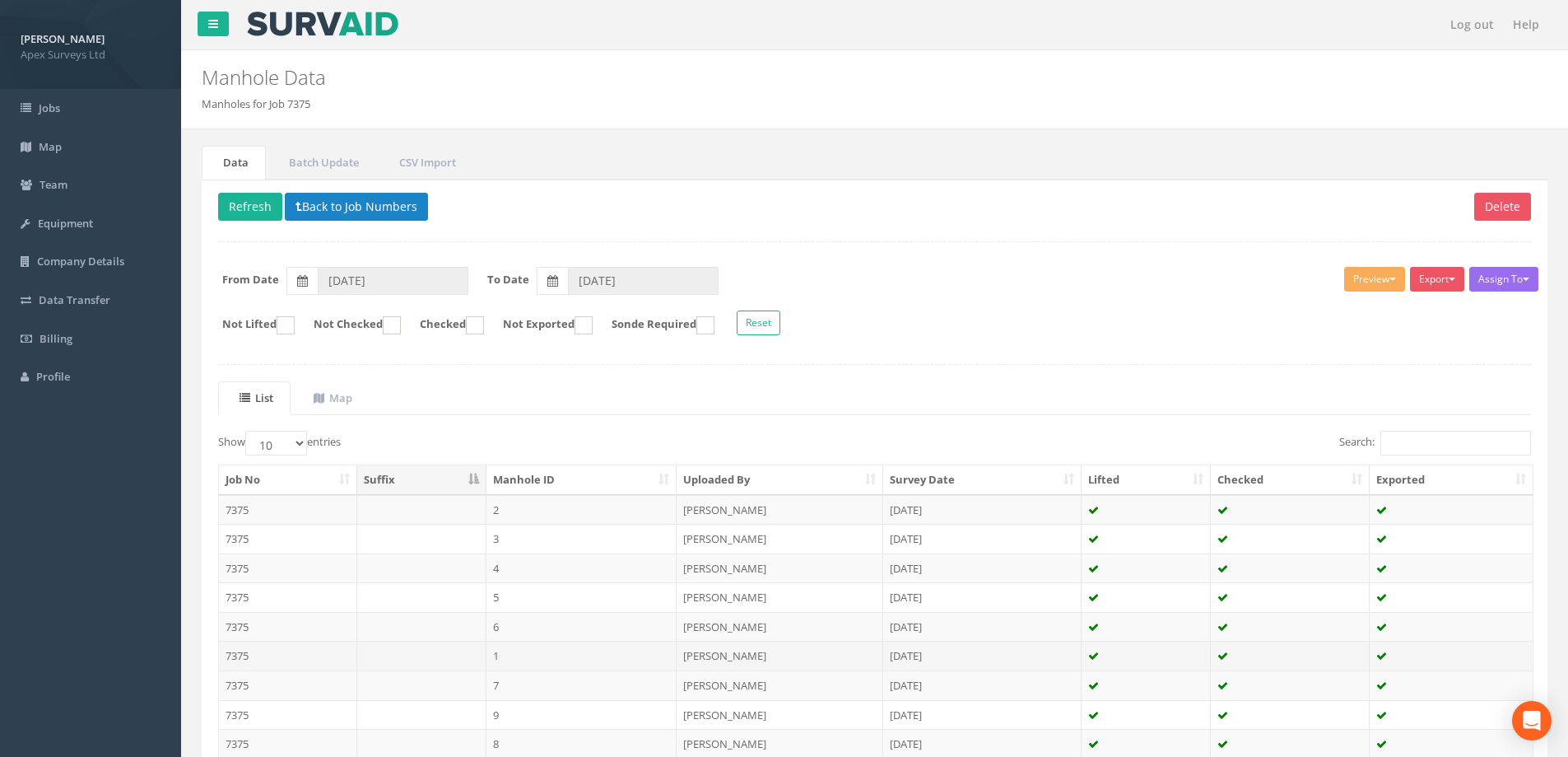
click at [246, 651] on td "7375" at bounding box center [288, 655] width 139 height 29
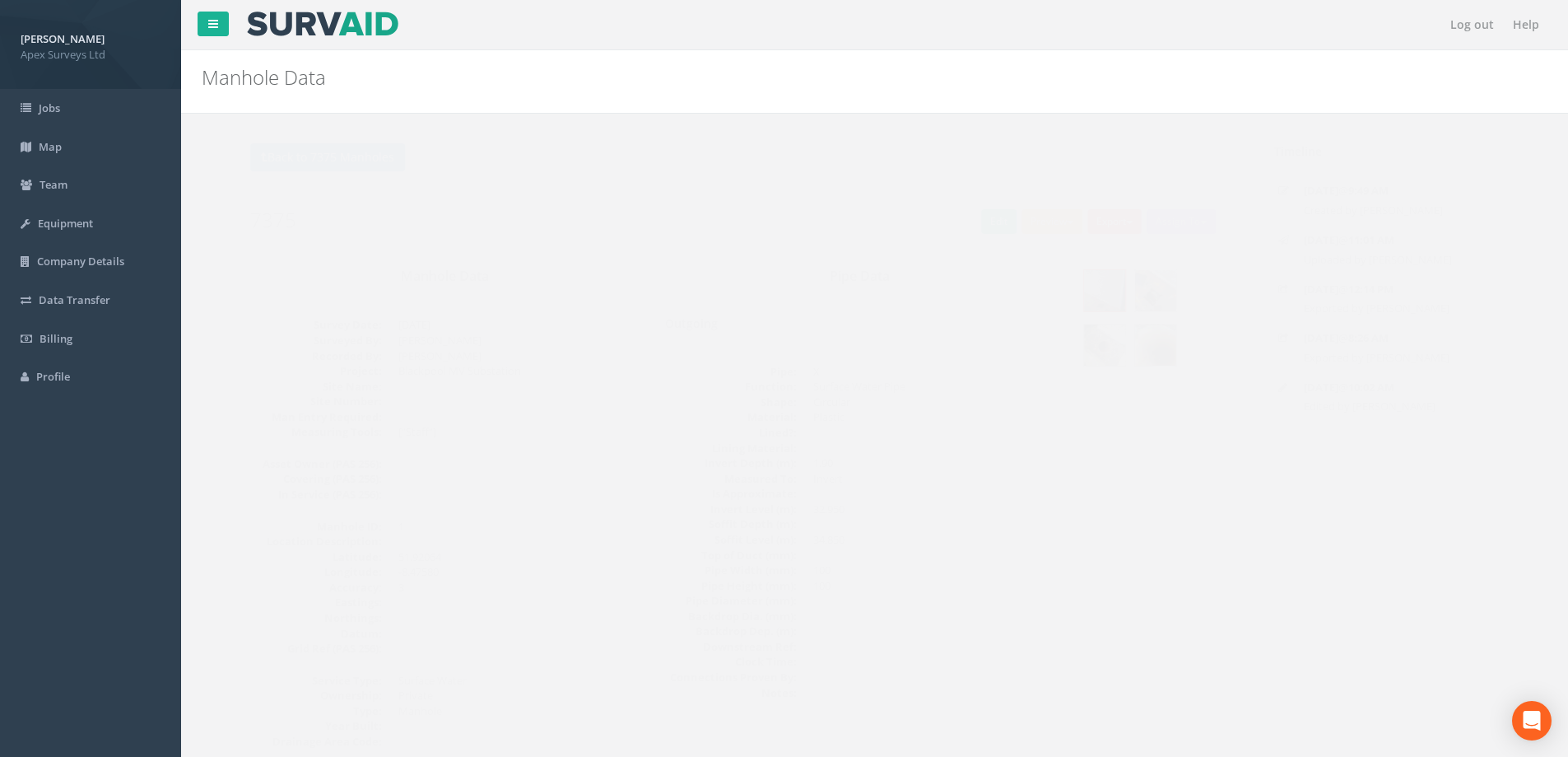
click at [1122, 283] on img at bounding box center [1124, 291] width 42 height 42
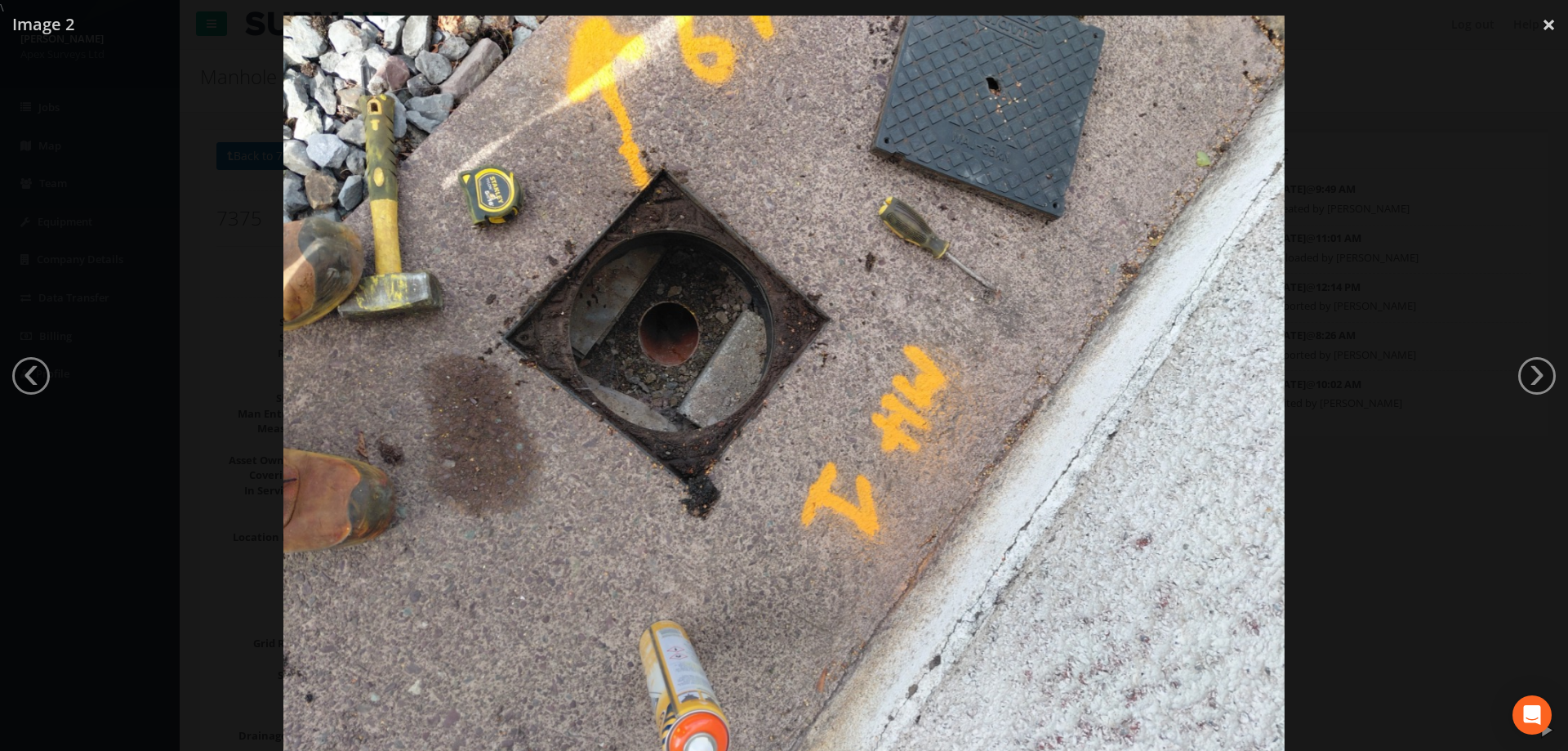
click at [158, 157] on div at bounding box center [784, 391] width 1568 height 751
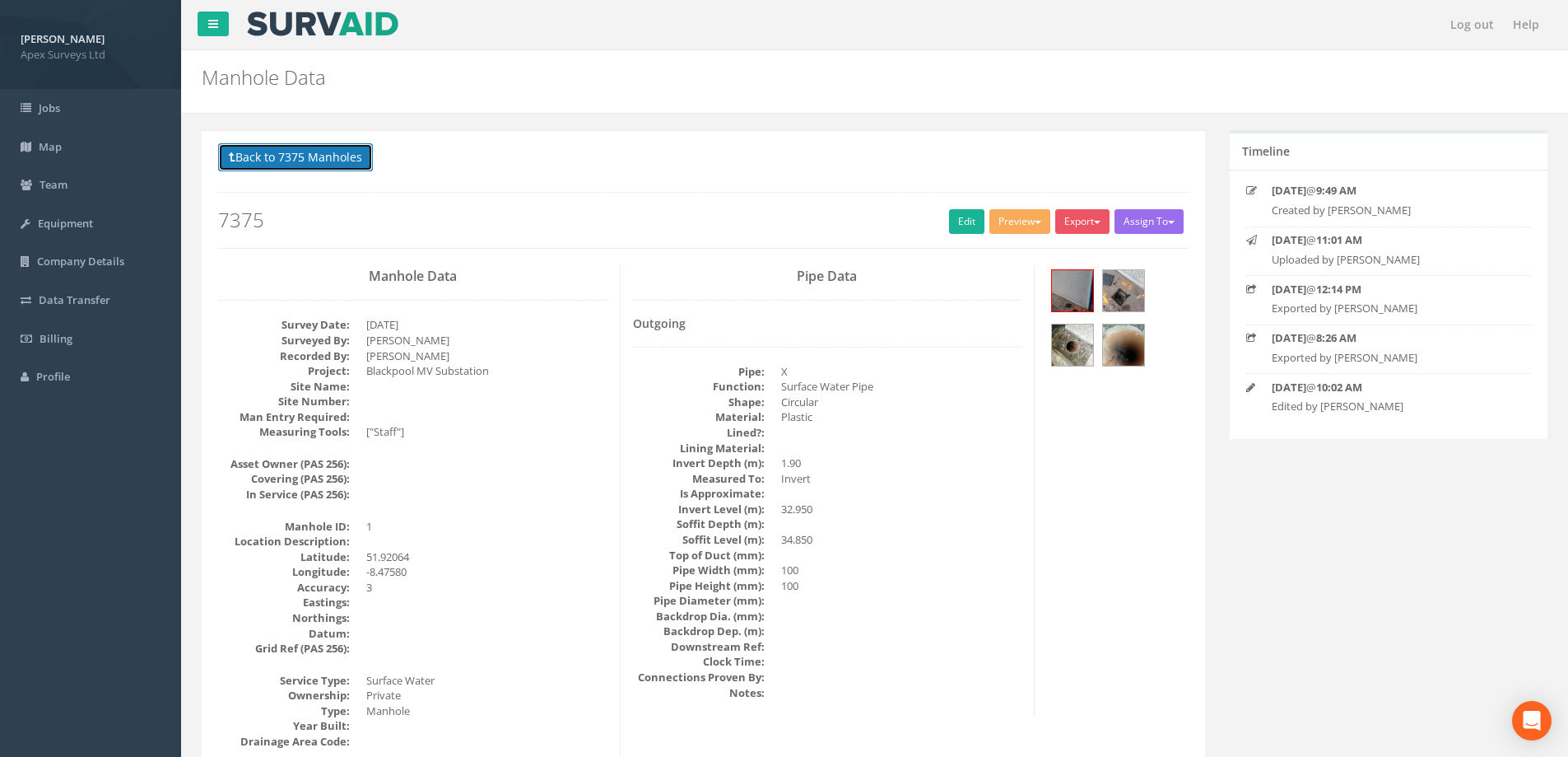
click at [271, 159] on button "Back to 7375 Manholes" at bounding box center [295, 158] width 155 height 28
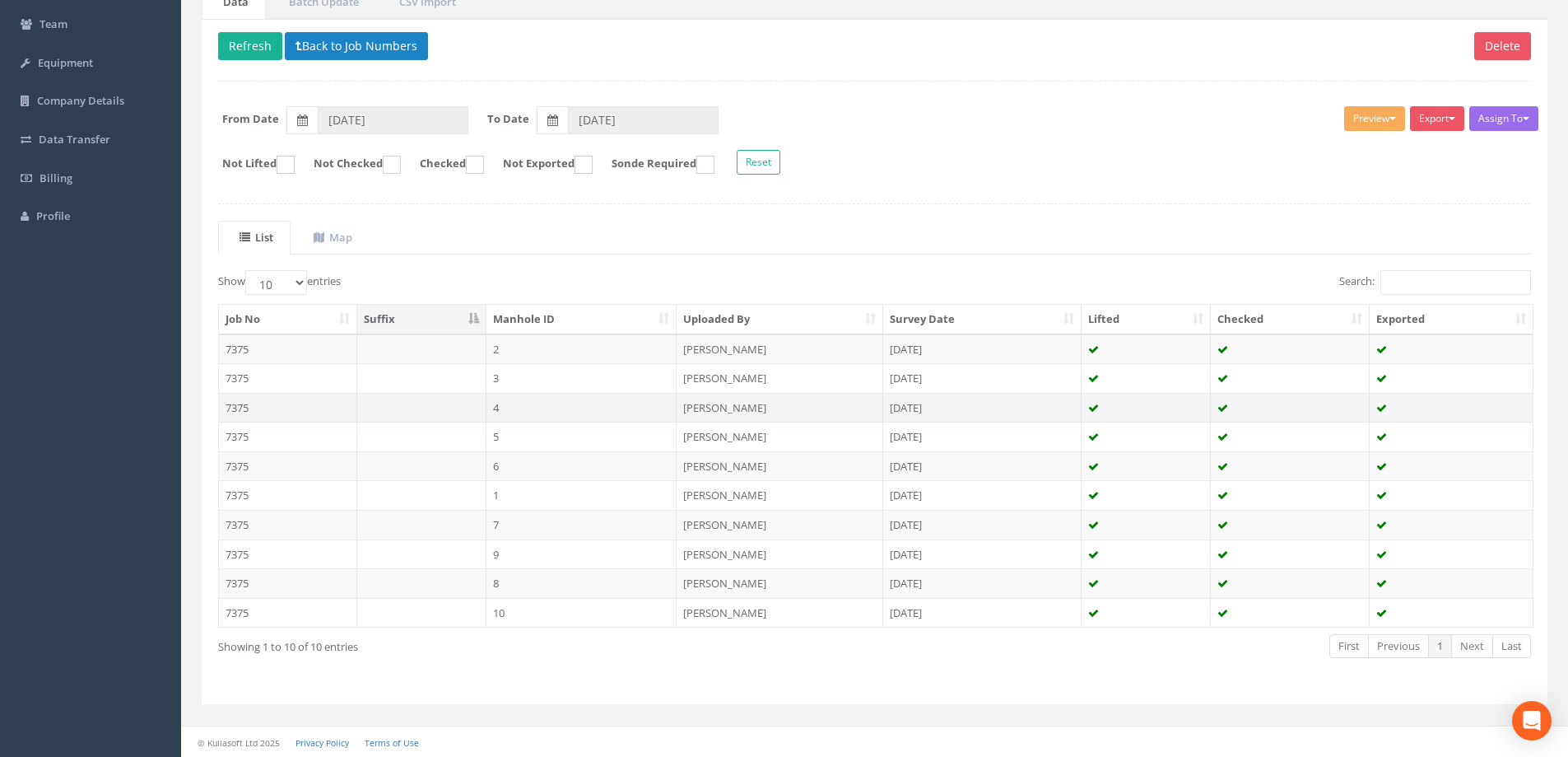
scroll to position [161, 0]
click at [244, 610] on td "7375" at bounding box center [288, 612] width 139 height 29
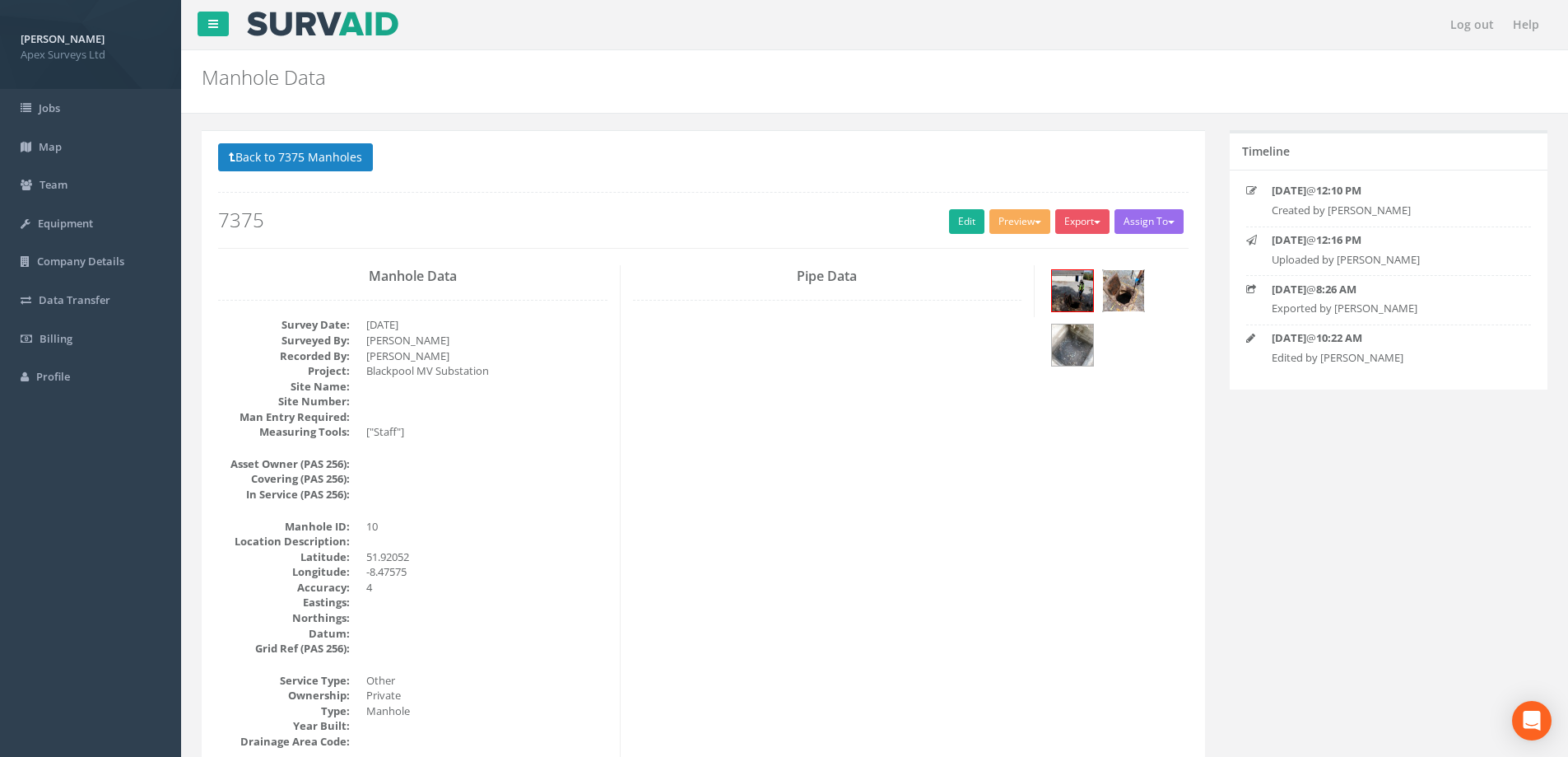
click at [1122, 291] on img at bounding box center [1124, 291] width 42 height 42
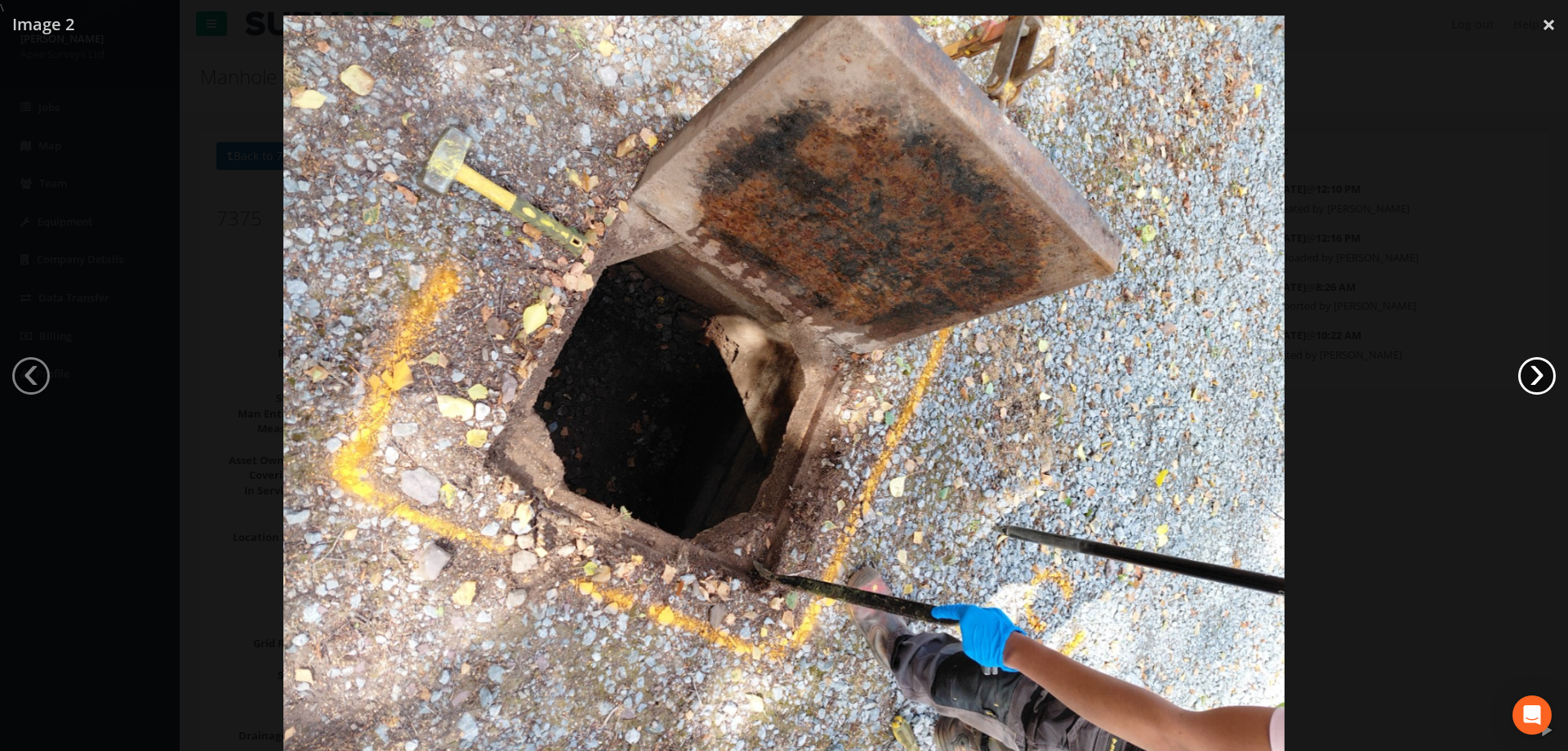
click at [1530, 376] on link "›" at bounding box center [1537, 376] width 37 height 37
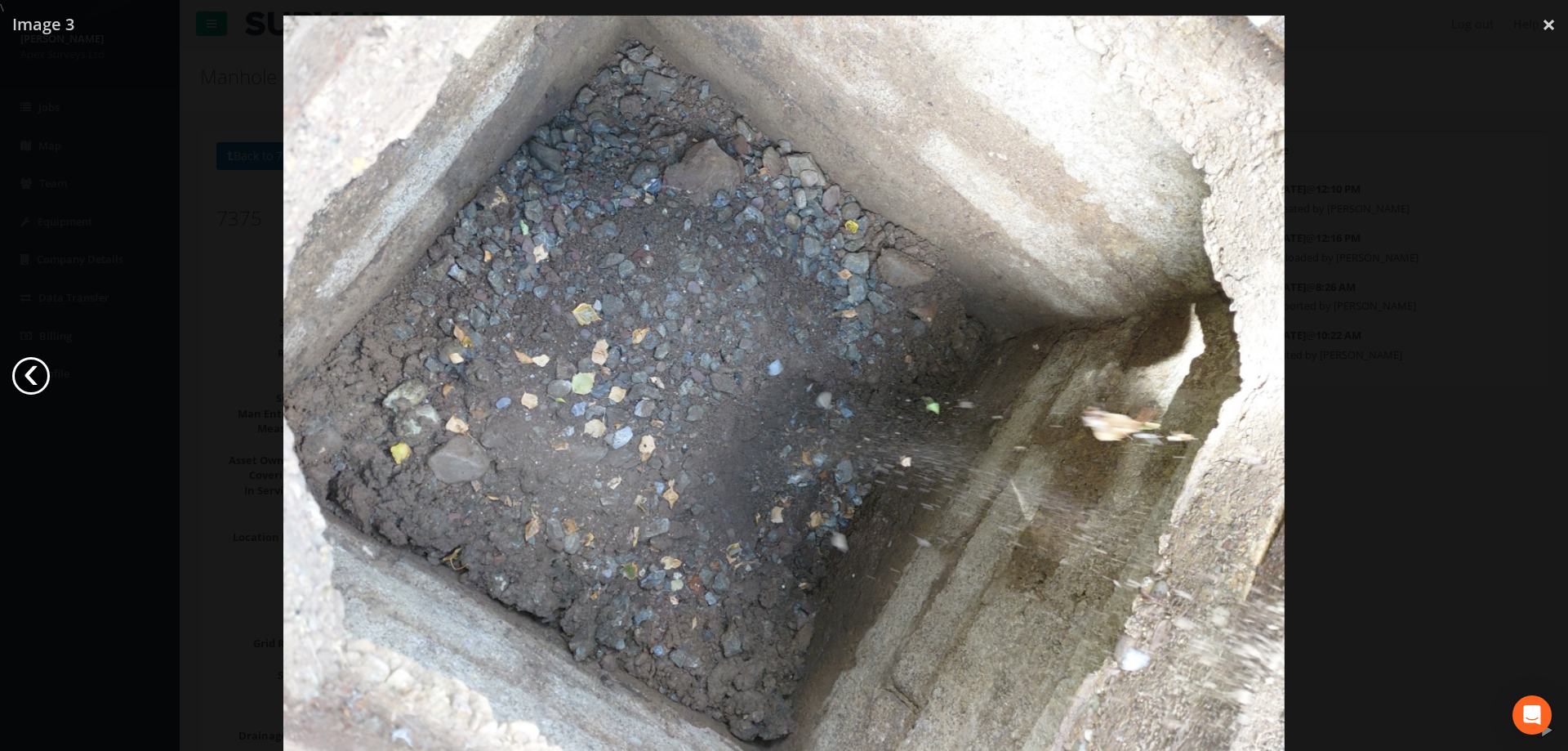
click at [40, 373] on link "‹" at bounding box center [31, 376] width 37 height 37
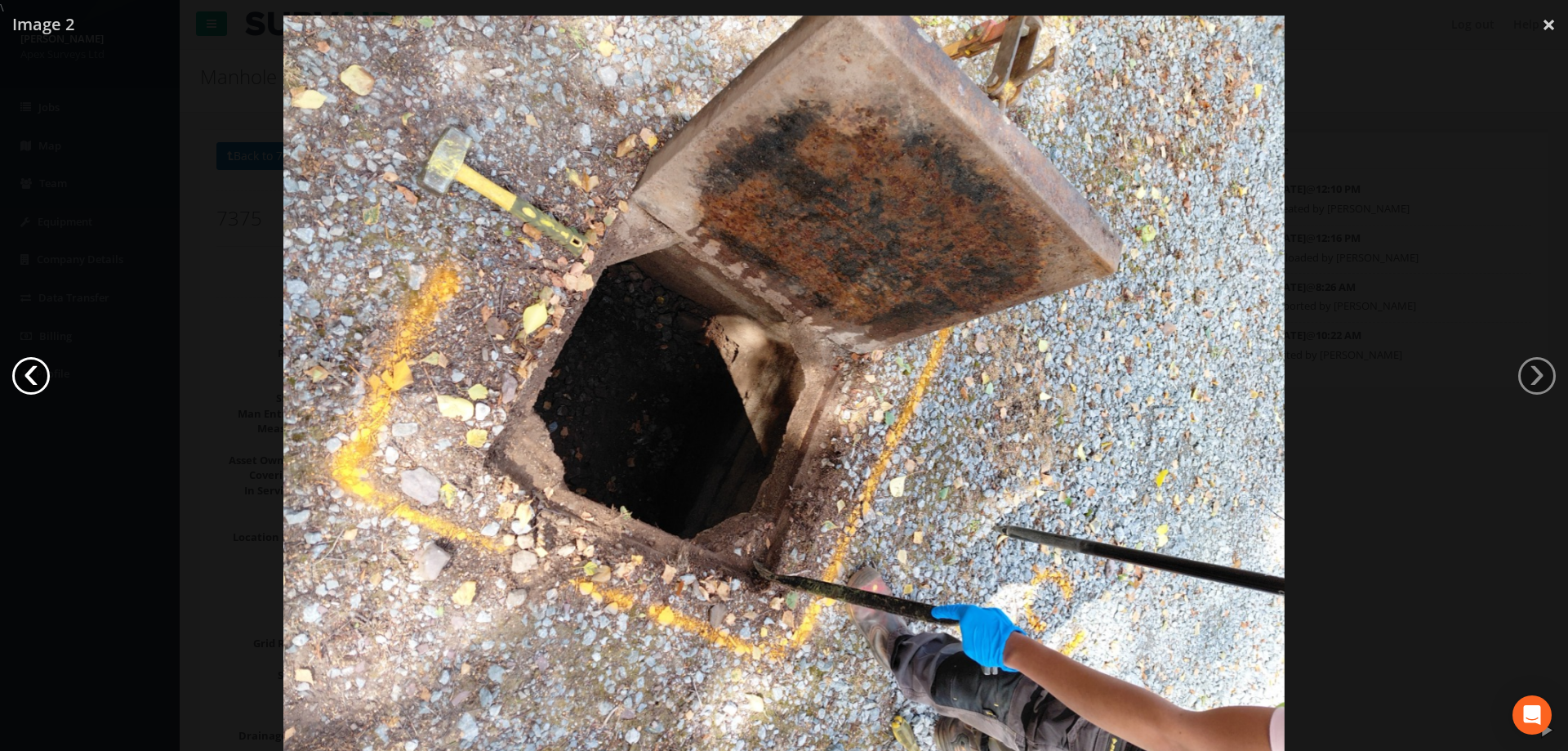
click at [40, 373] on link "‹" at bounding box center [31, 376] width 37 height 37
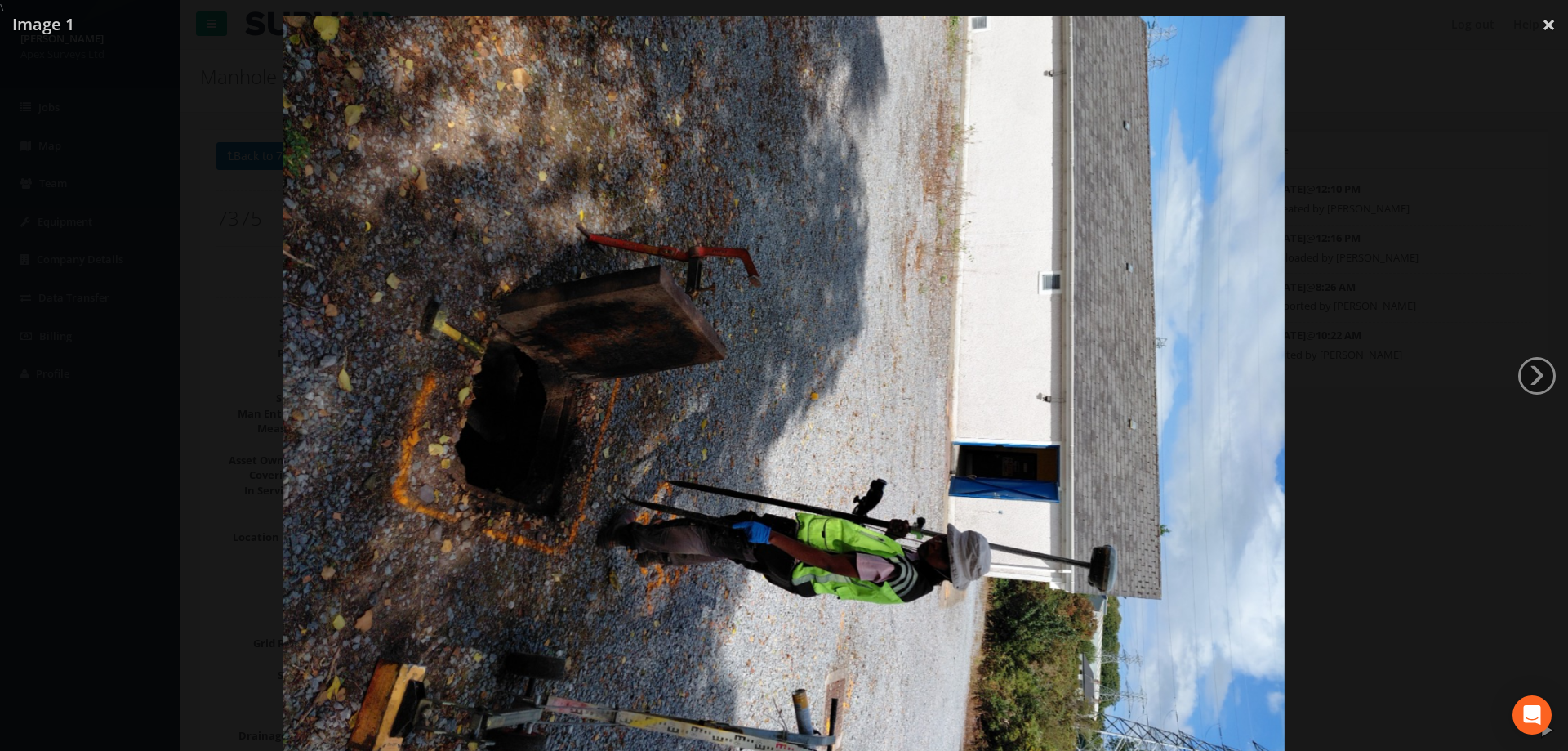
click at [119, 356] on div at bounding box center [784, 391] width 1568 height 751
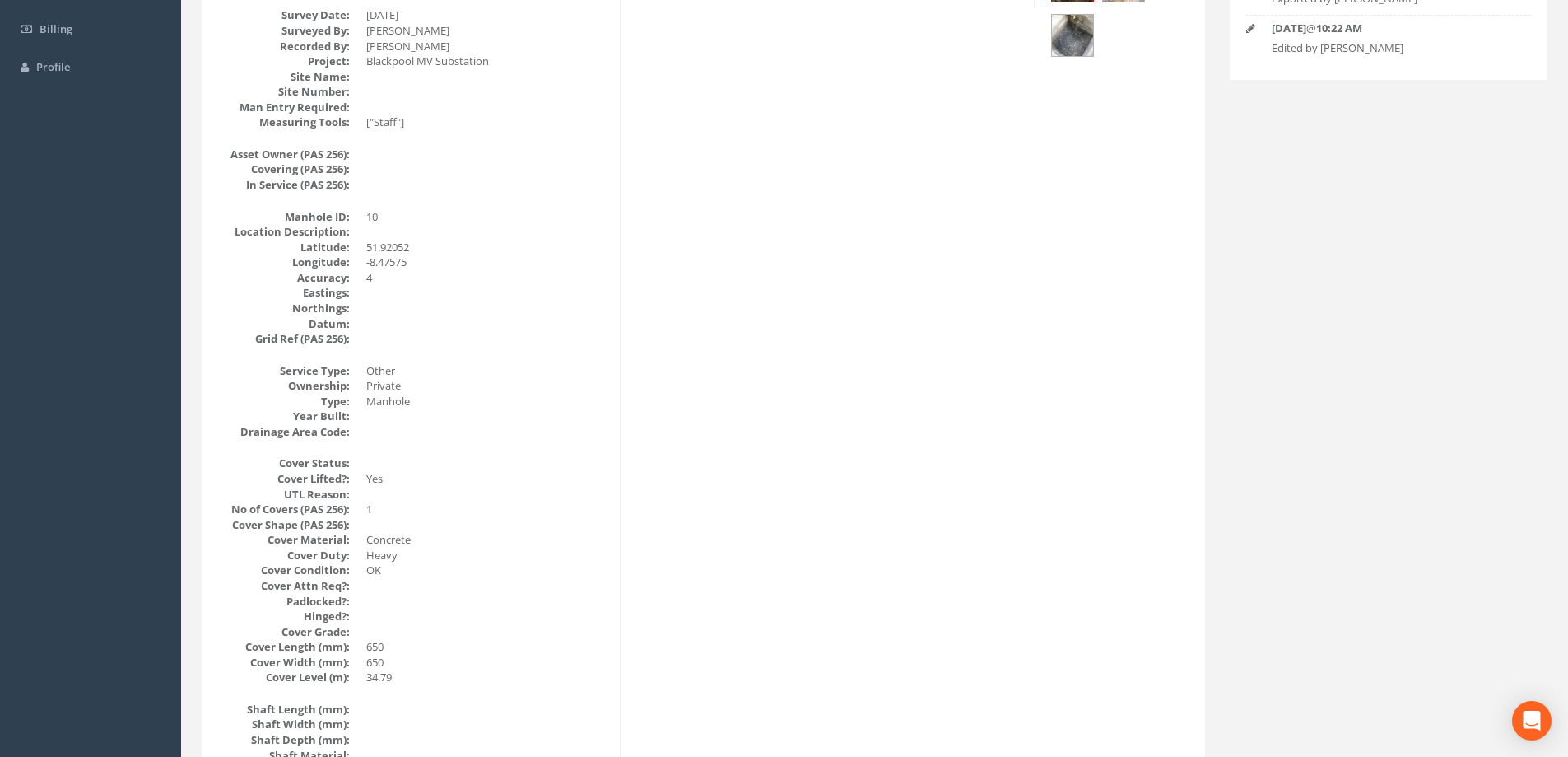
scroll to position [165, 0]
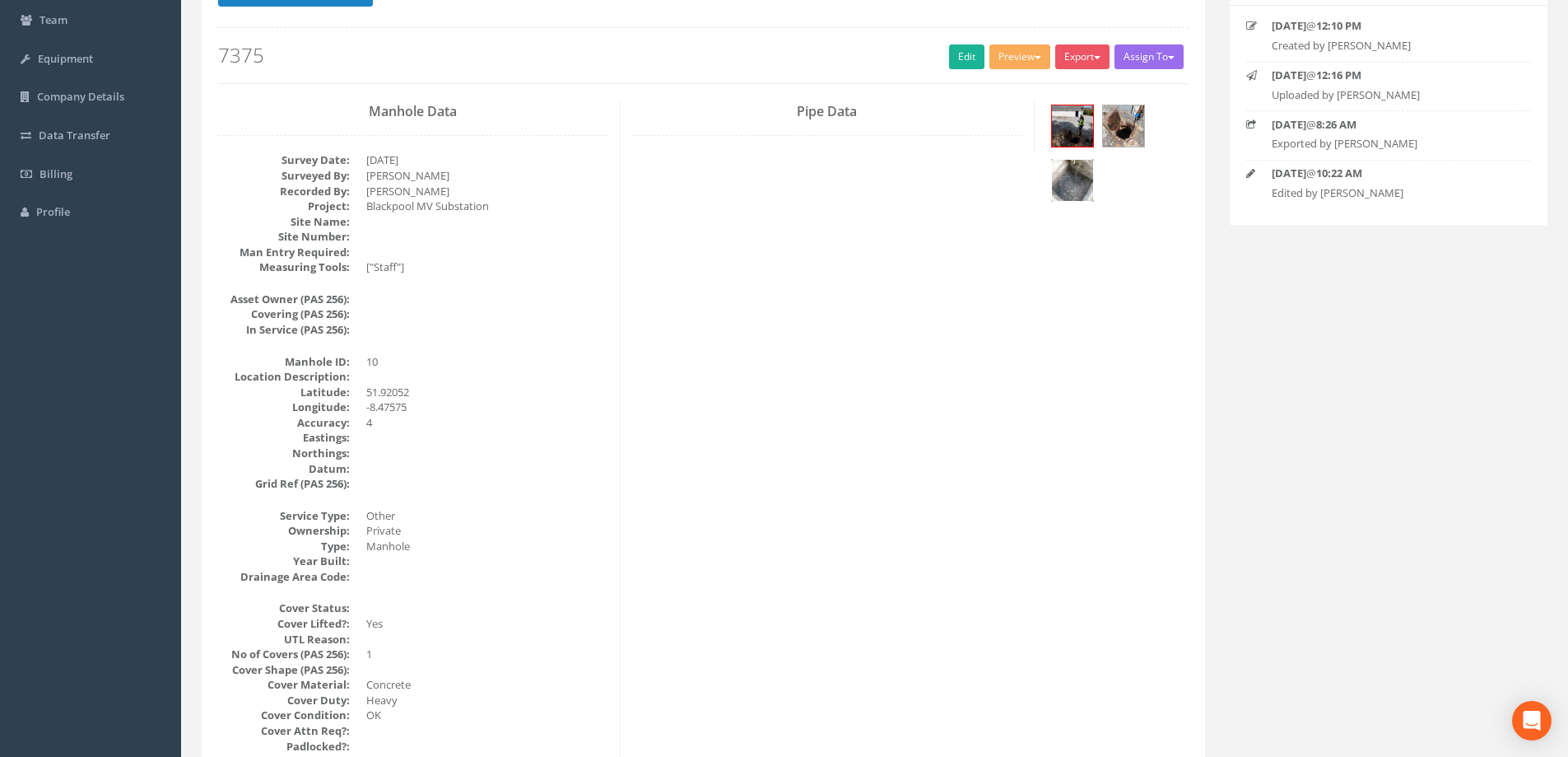
click at [1074, 179] on img at bounding box center [1073, 180] width 42 height 42
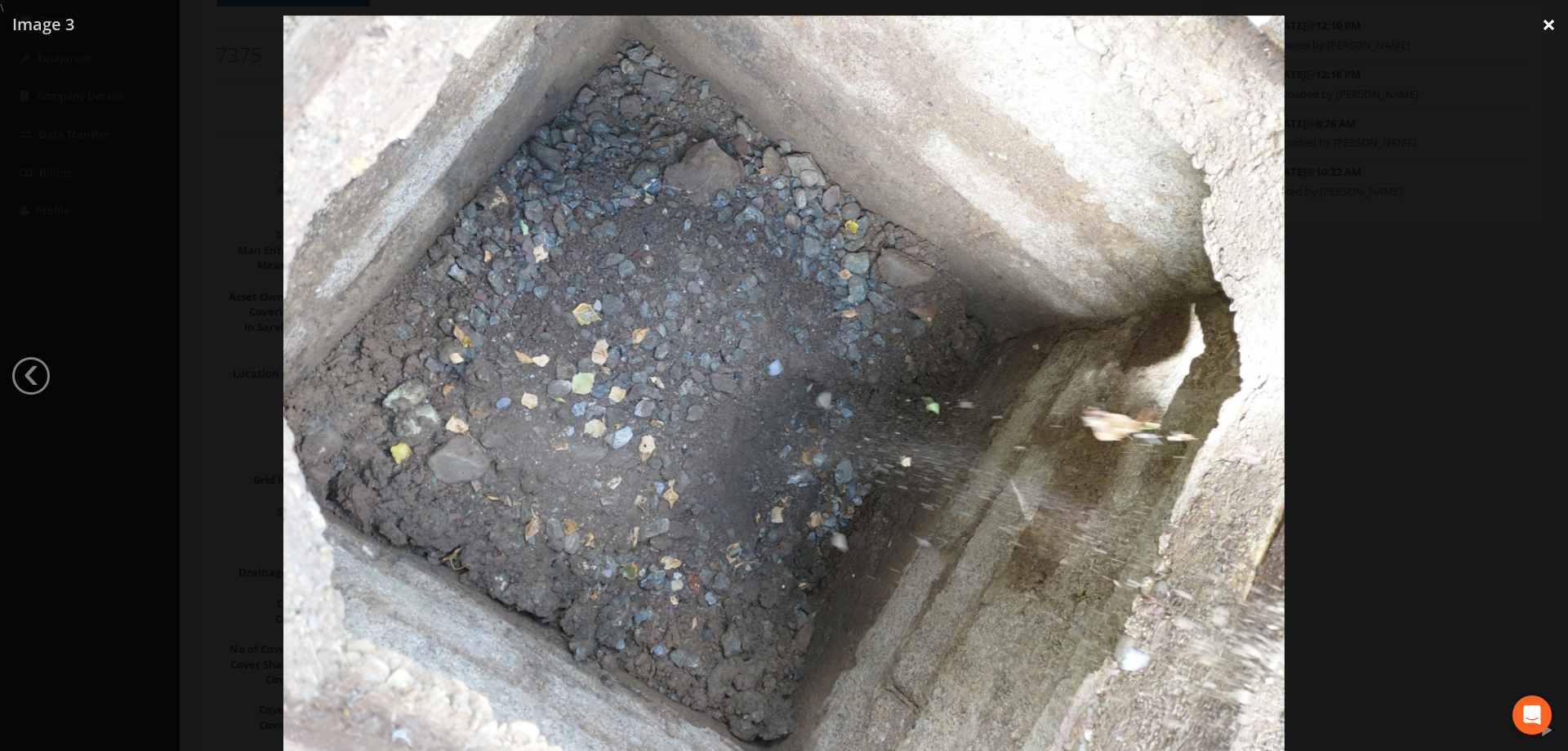
click at [1548, 22] on link "×" at bounding box center [1548, 24] width 38 height 49
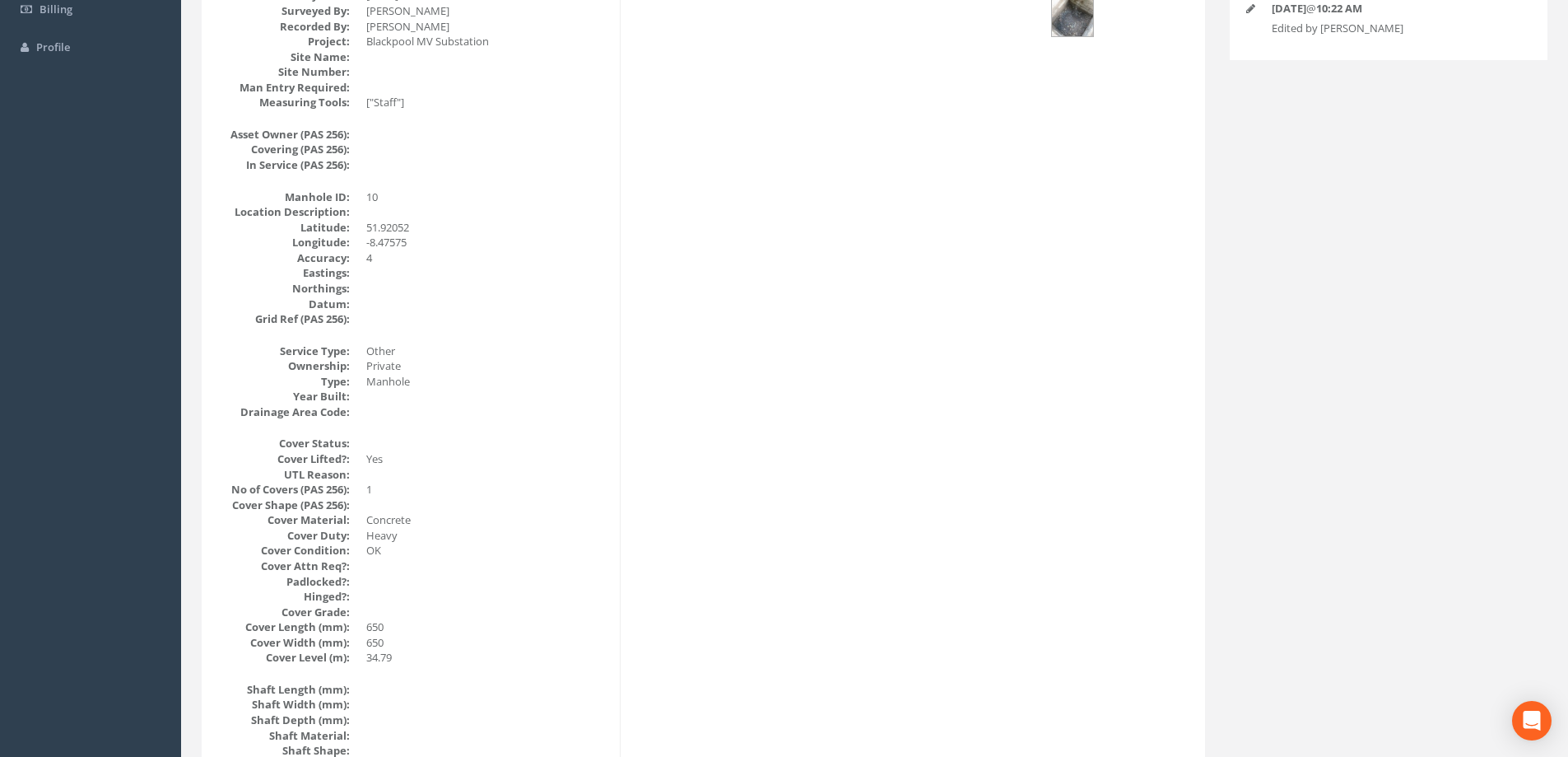
scroll to position [0, 0]
